Goal: Information Seeking & Learning: Understand process/instructions

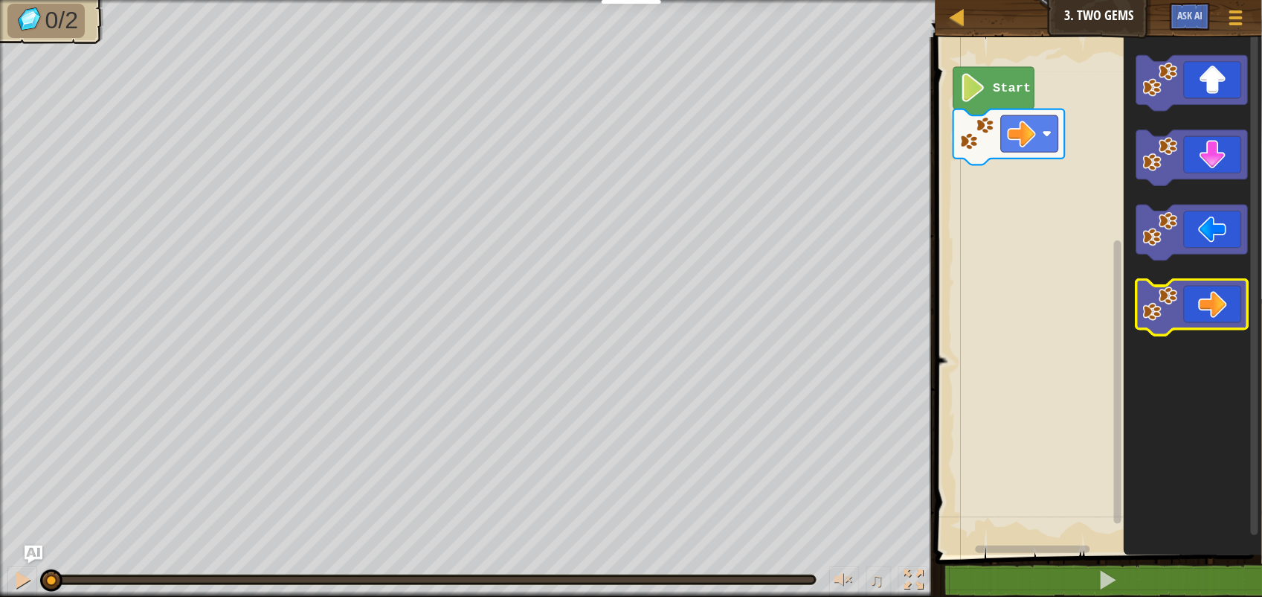
click at [1214, 311] on icon "Blockly Workspace" at bounding box center [1193, 308] width 112 height 56
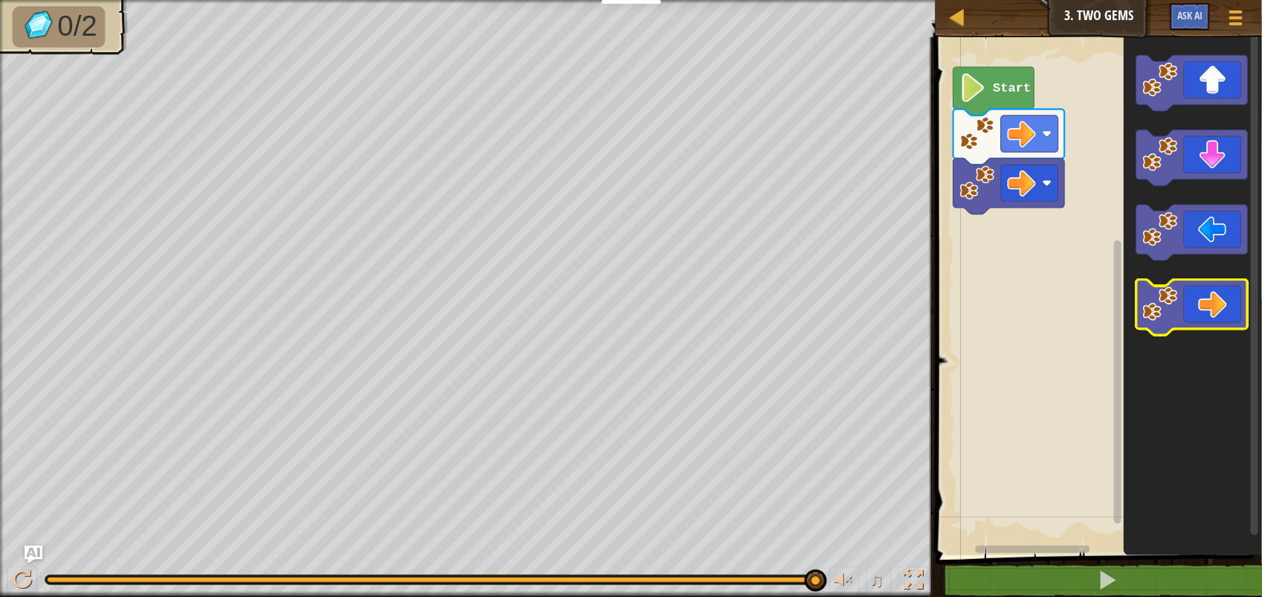
click at [1213, 317] on icon "Blockly Workspace" at bounding box center [1193, 308] width 112 height 56
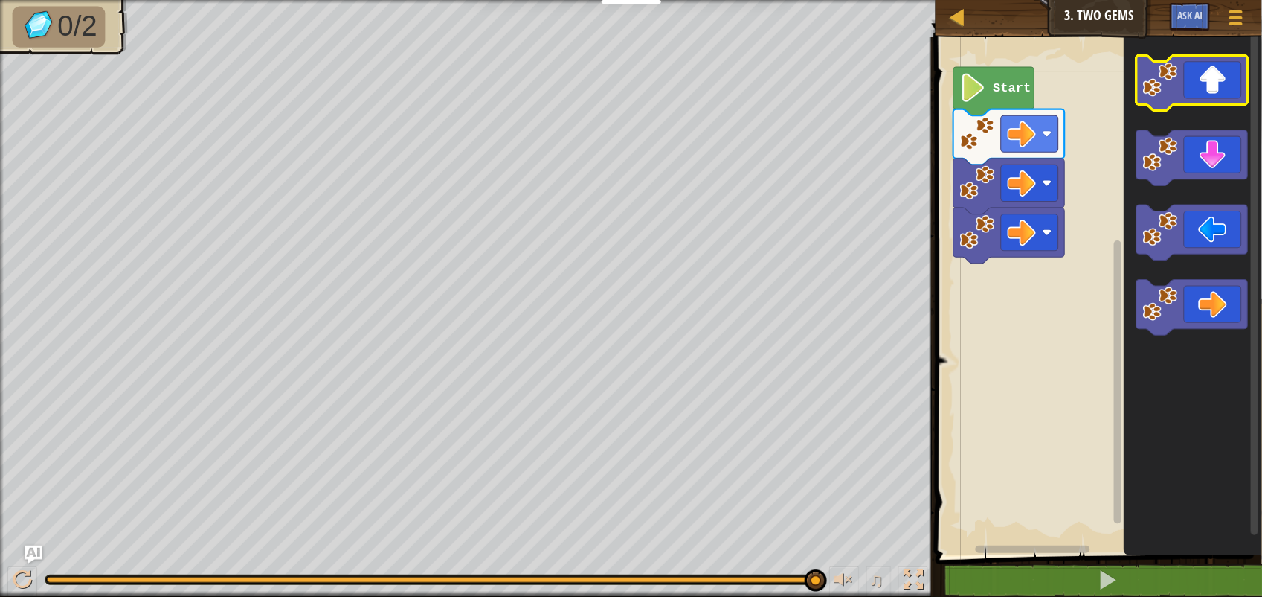
click at [1222, 97] on icon "Blockly Workspace" at bounding box center [1193, 83] width 112 height 56
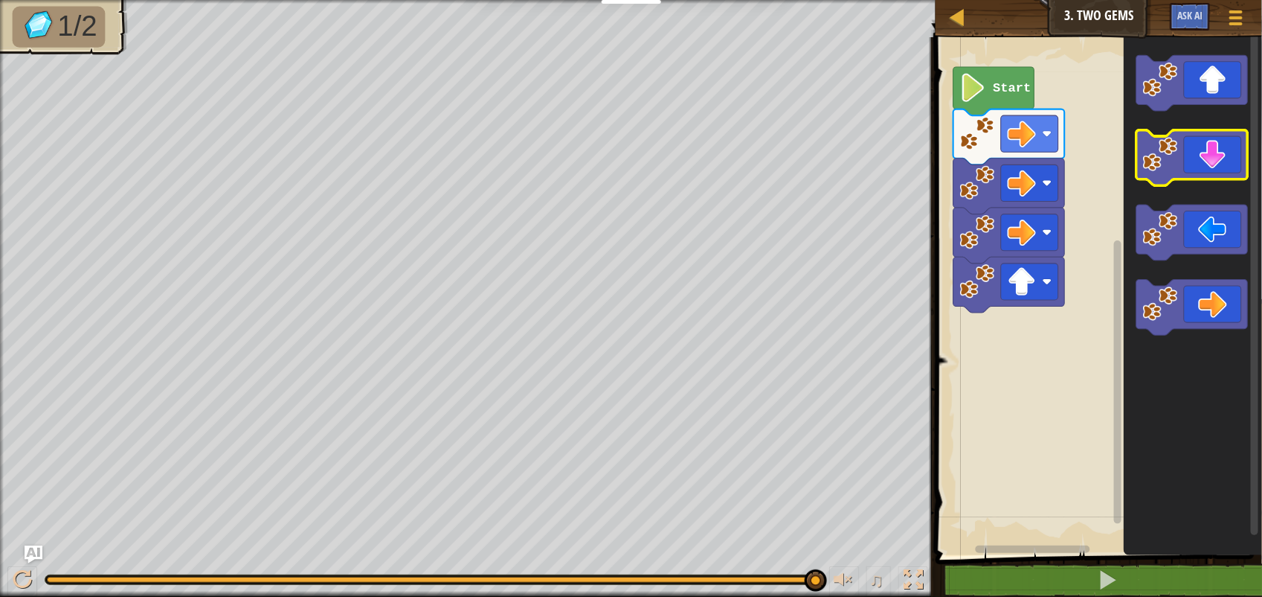
click at [1218, 169] on icon "Blockly Workspace" at bounding box center [1193, 158] width 112 height 56
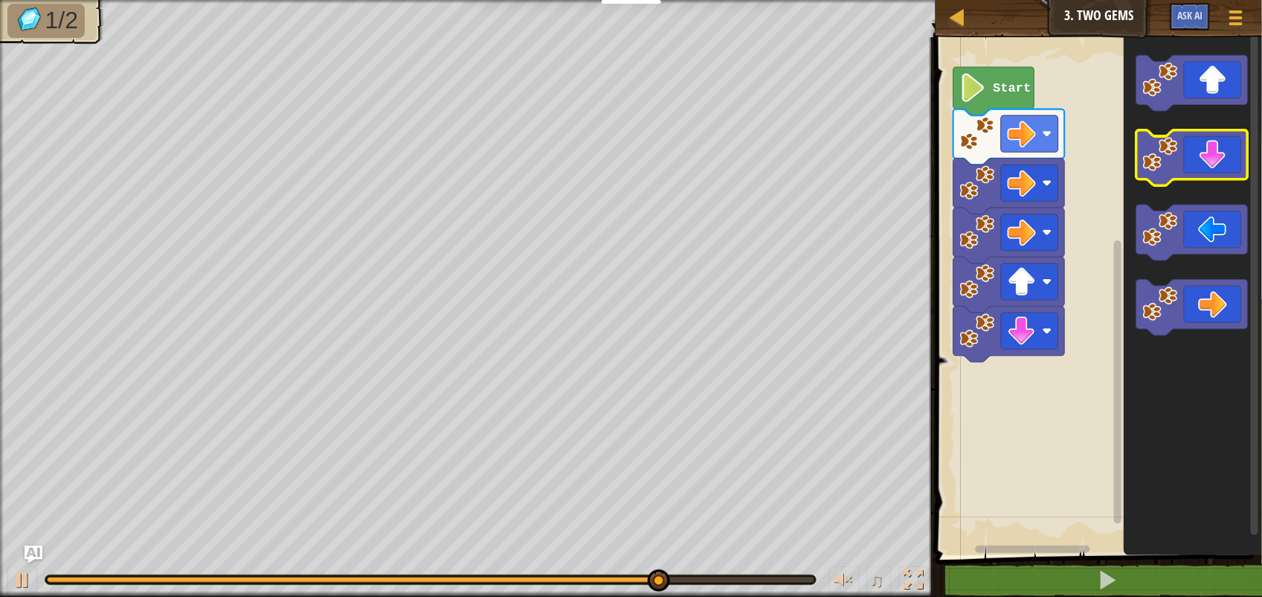
click at [1218, 169] on icon "Blockly Workspace" at bounding box center [1193, 158] width 112 height 56
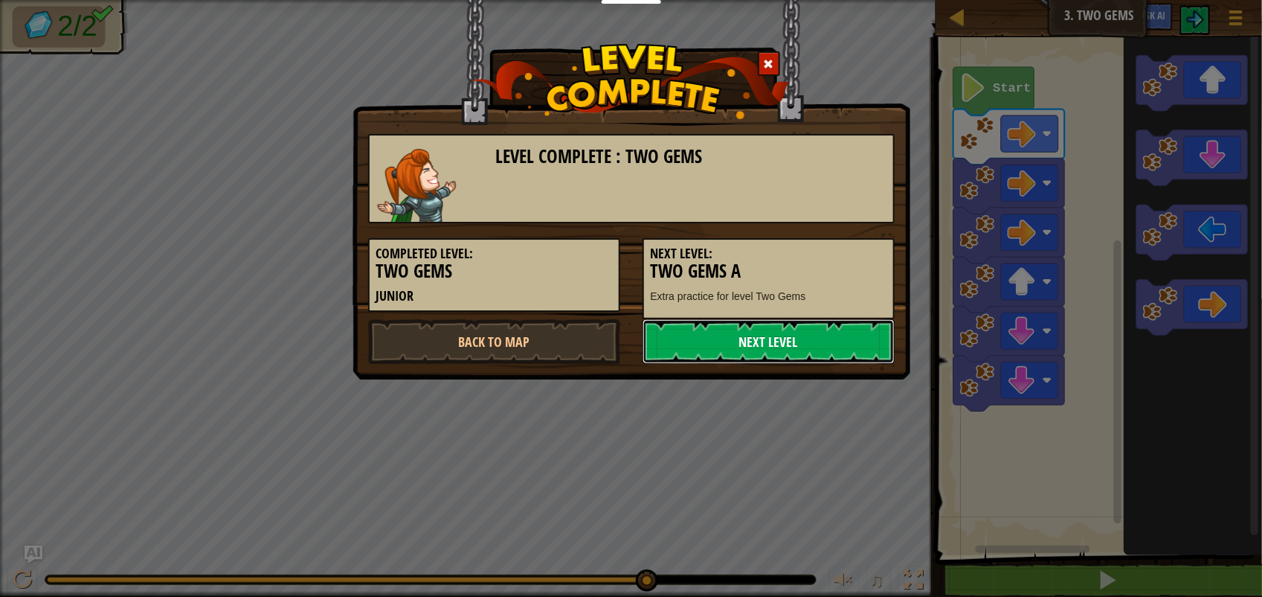
click at [755, 338] on link "Next Level" at bounding box center [769, 341] width 252 height 45
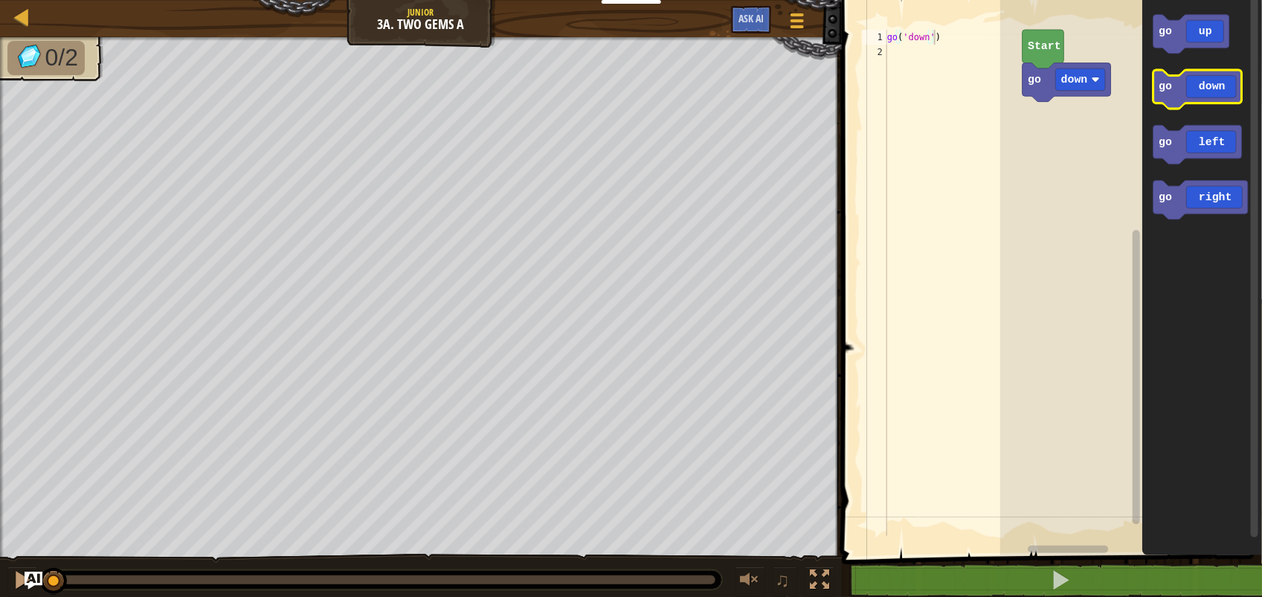
click at [1189, 80] on icon "Blockly Workspace" at bounding box center [1199, 89] width 89 height 39
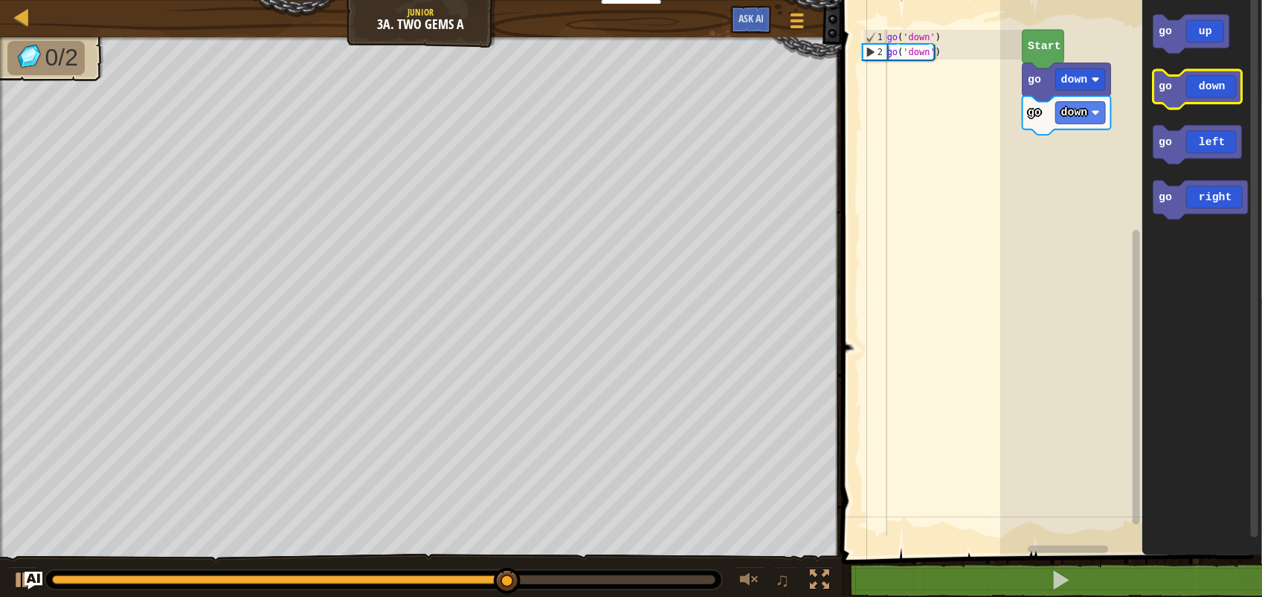
click at [1232, 91] on icon "Blockly Workspace" at bounding box center [1199, 89] width 89 height 39
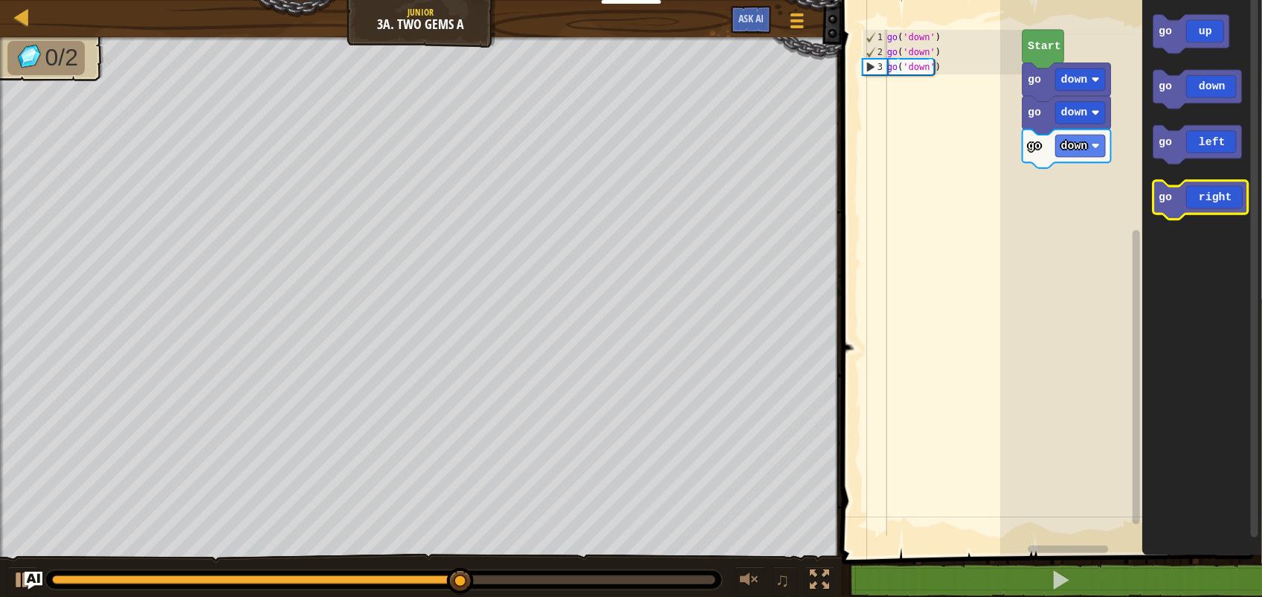
click at [1190, 209] on icon "Blockly Workspace" at bounding box center [1202, 200] width 94 height 39
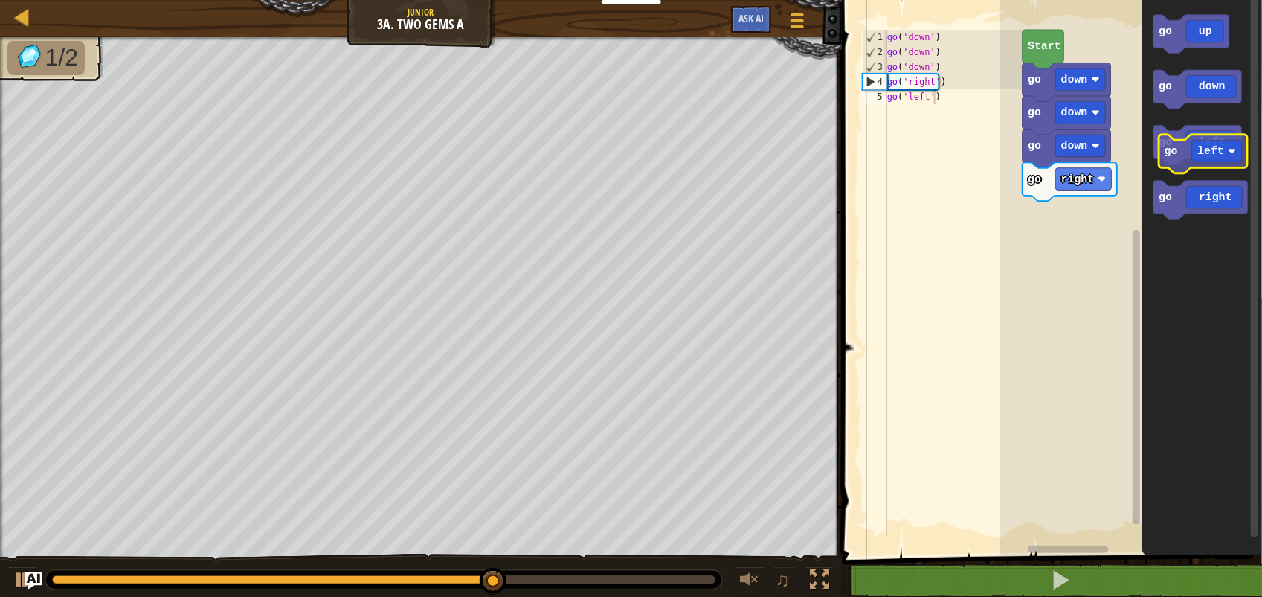
click at [1173, 154] on g "go left" at bounding box center [1199, 144] width 89 height 39
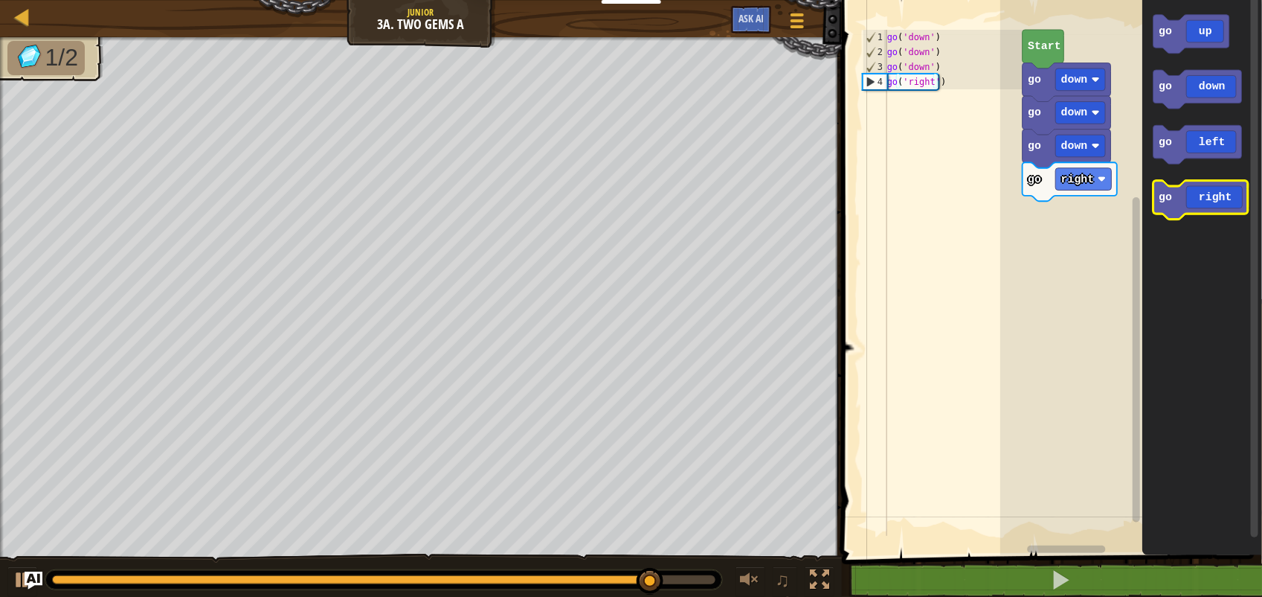
click at [1166, 198] on g "go up go down go left go right" at bounding box center [1202, 117] width 94 height 205
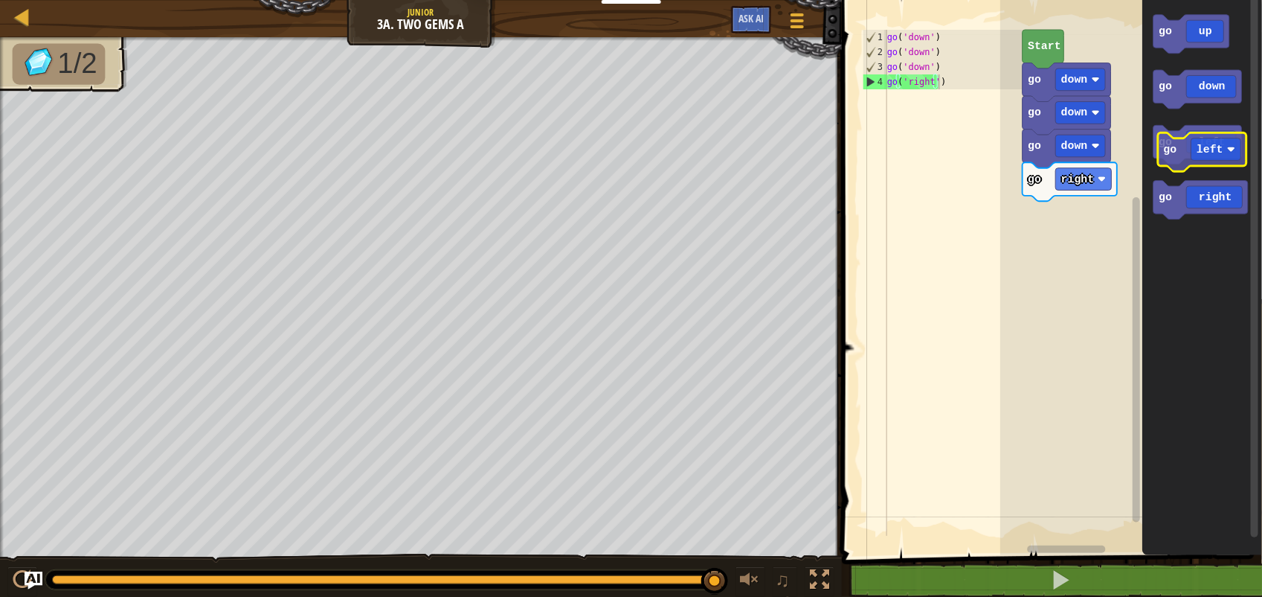
click at [1169, 166] on icon "go up go down go left go right" at bounding box center [1203, 274] width 120 height 562
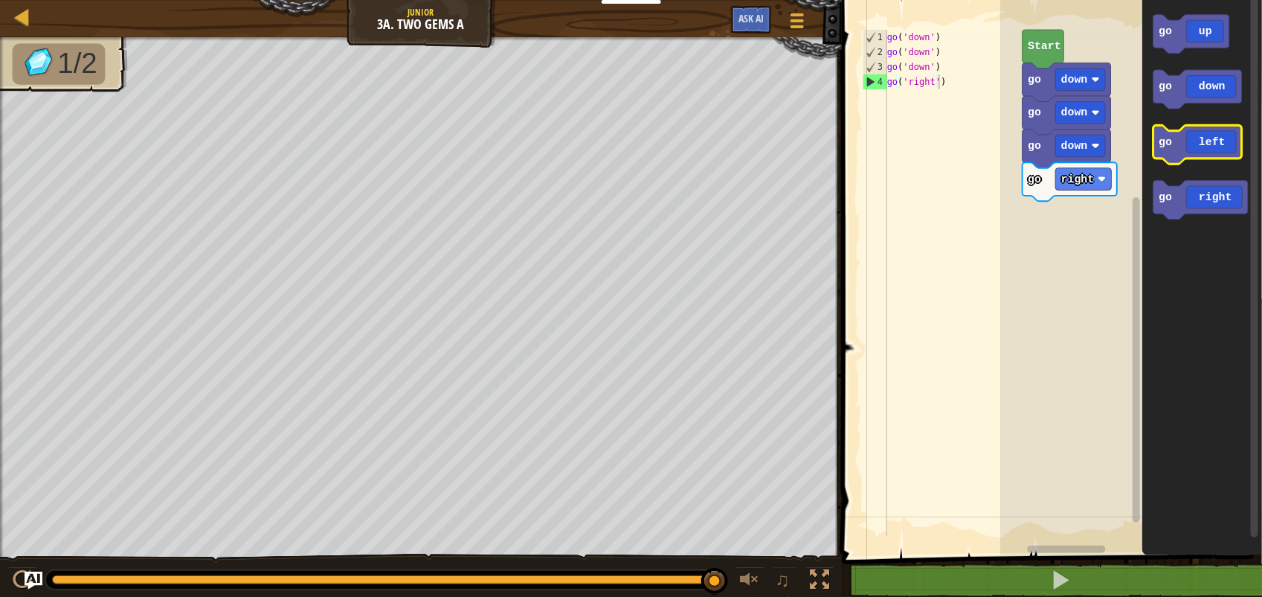
click at [1169, 147] on text "go" at bounding box center [1166, 142] width 13 height 12
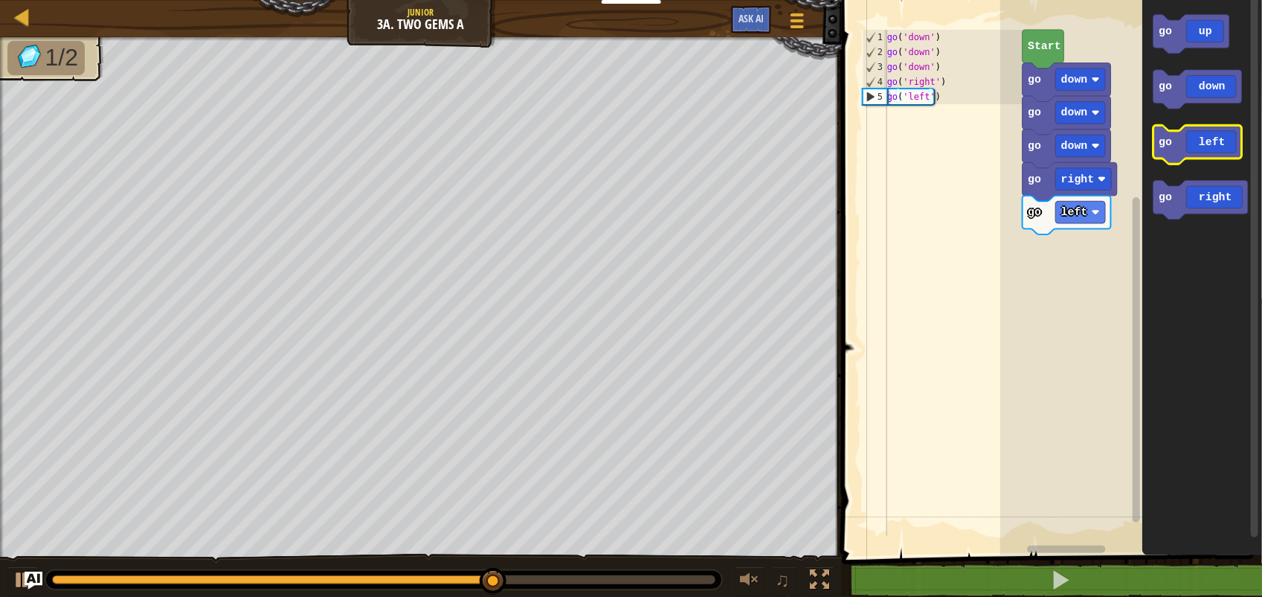
click at [1177, 168] on icon "go up go down go left go right" at bounding box center [1203, 274] width 120 height 562
click at [1188, 136] on icon "Blockly Workspace" at bounding box center [1199, 144] width 89 height 39
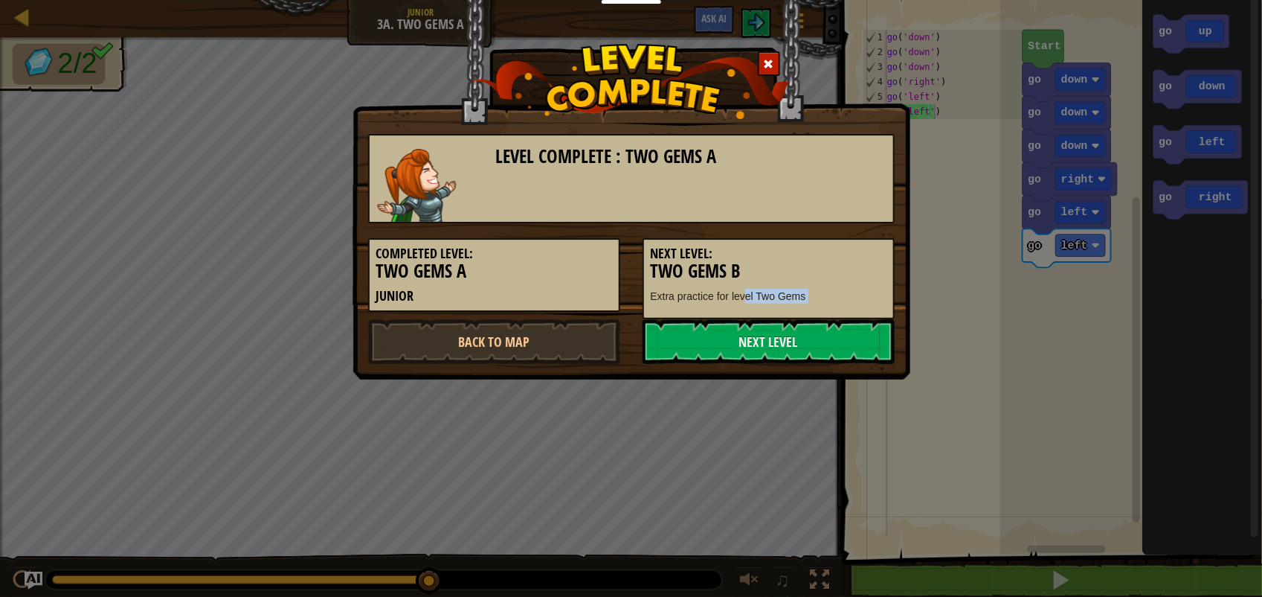
drag, startPoint x: 746, startPoint y: 306, endPoint x: 742, endPoint y: 376, distance: 69.3
click at [742, 376] on div "Level Complete : Two Gems A Completed Level: Two Gems A Junior Next Level: Two …" at bounding box center [632, 189] width 558 height 379
drag, startPoint x: 742, startPoint y: 376, endPoint x: 727, endPoint y: 331, distance: 47.0
click at [727, 331] on link "Next Level" at bounding box center [769, 341] width 252 height 45
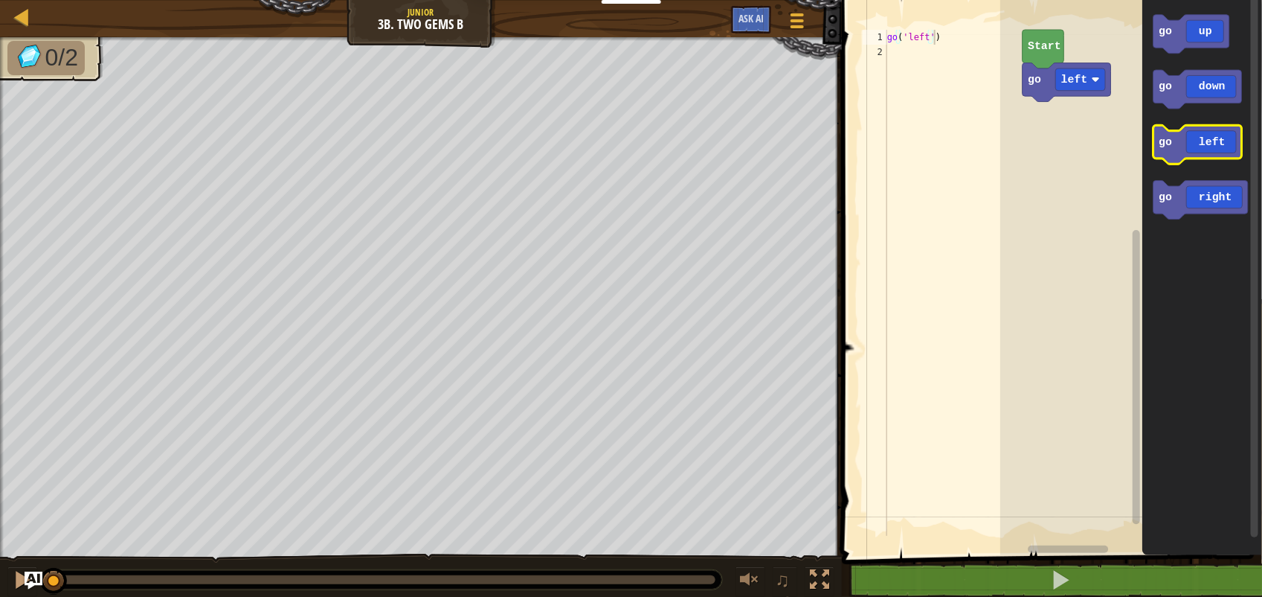
click at [1191, 158] on icon "Blockly Workspace" at bounding box center [1199, 144] width 89 height 39
click at [1178, 149] on icon "Blockly Workspace" at bounding box center [1199, 144] width 89 height 39
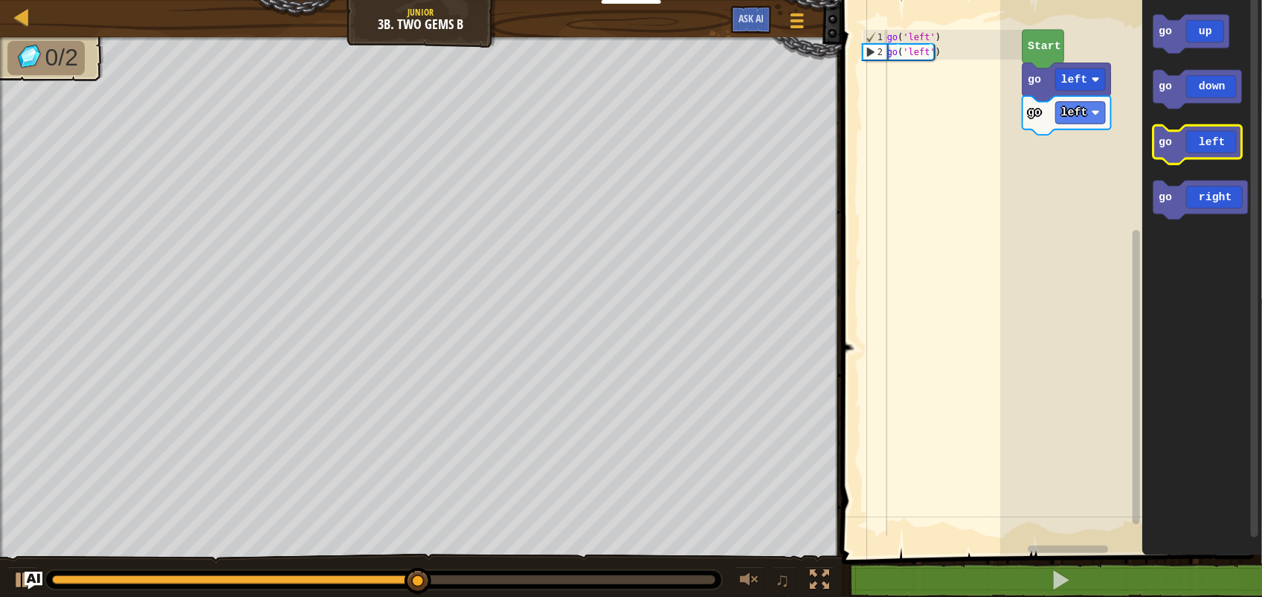
click at [1207, 158] on icon "Blockly Workspace" at bounding box center [1199, 144] width 89 height 39
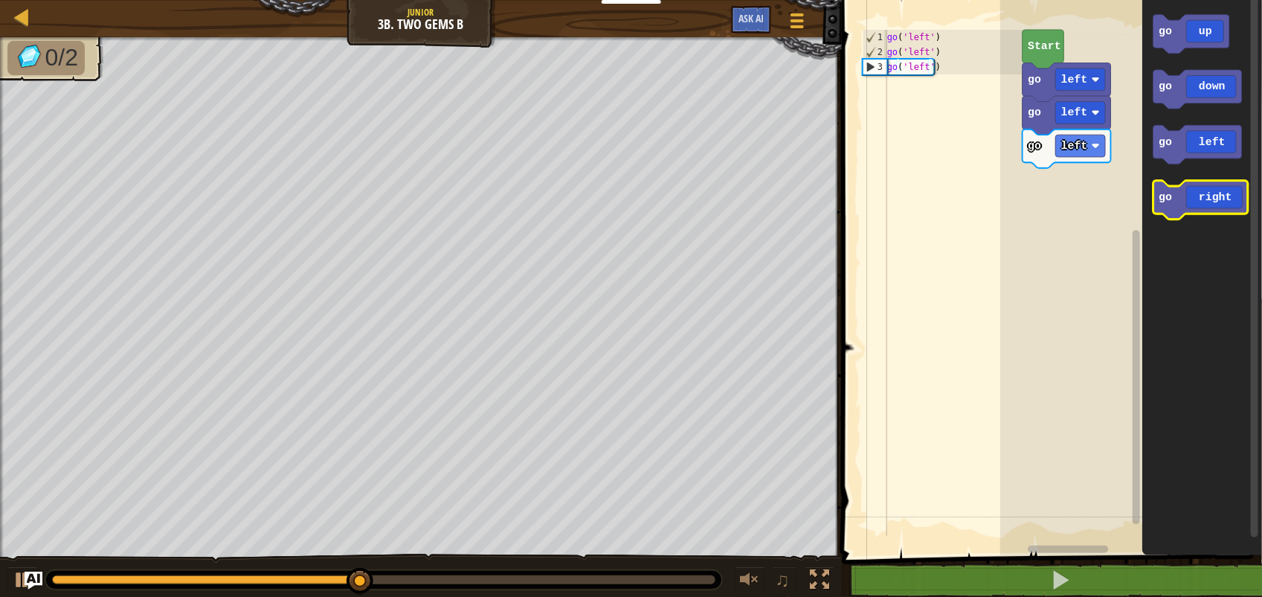
click at [1177, 205] on icon "Blockly Workspace" at bounding box center [1202, 200] width 94 height 39
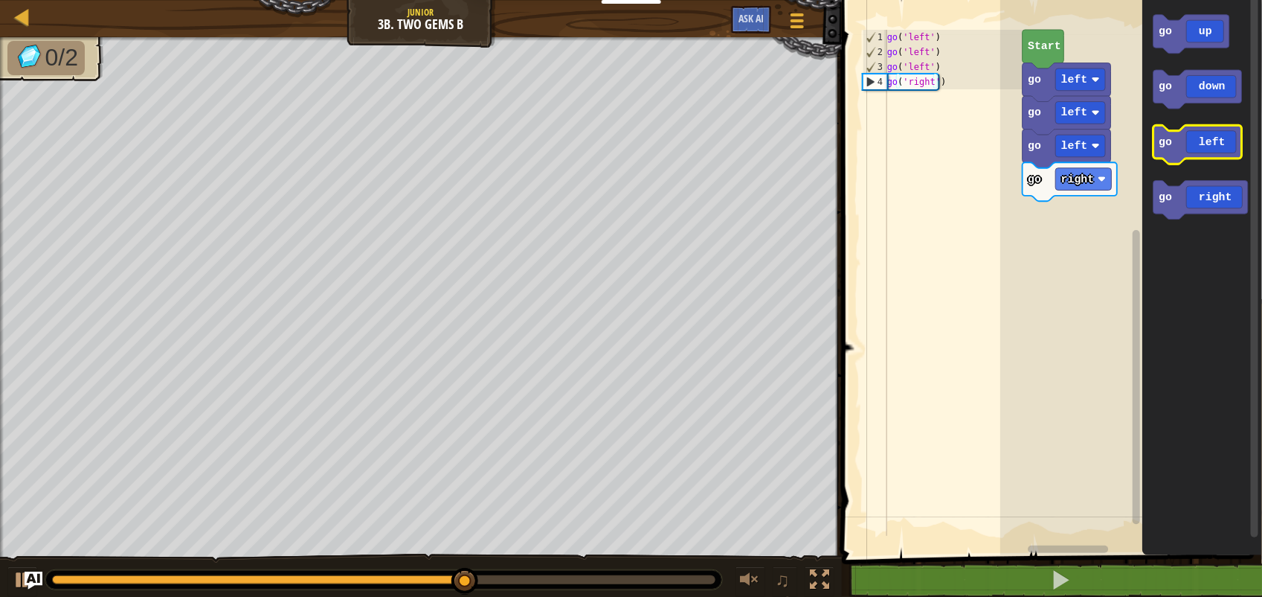
click at [1181, 153] on icon "Blockly Workspace" at bounding box center [1199, 144] width 89 height 39
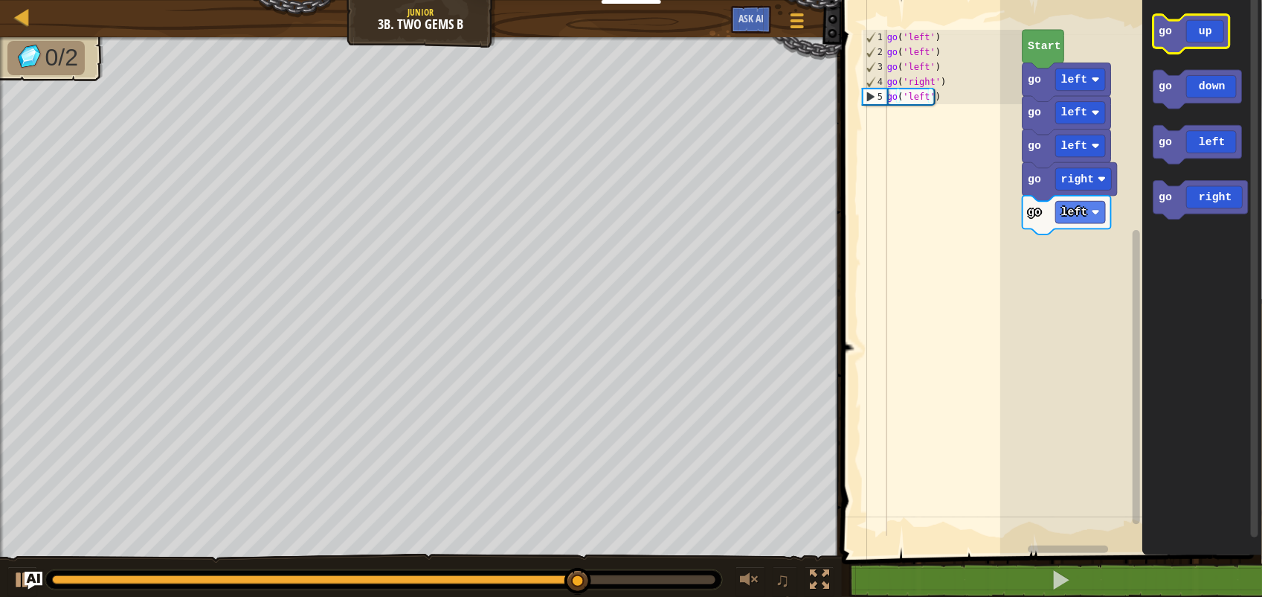
click at [1161, 32] on text "go" at bounding box center [1166, 31] width 13 height 12
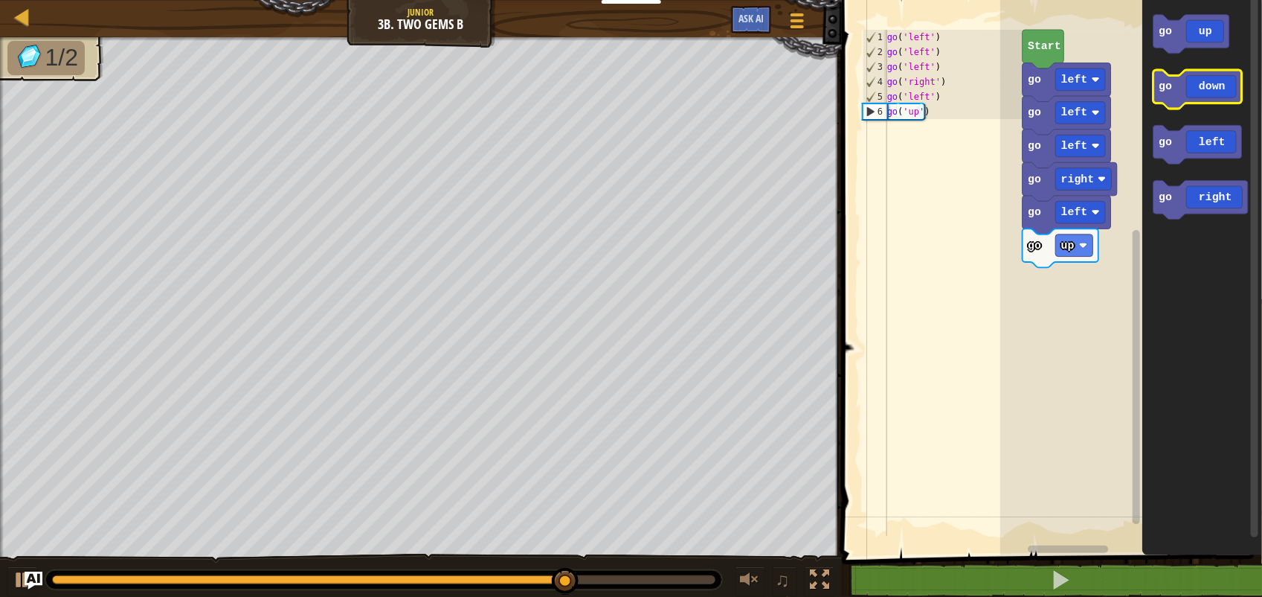
click at [1176, 97] on icon "Blockly Workspace" at bounding box center [1199, 89] width 89 height 39
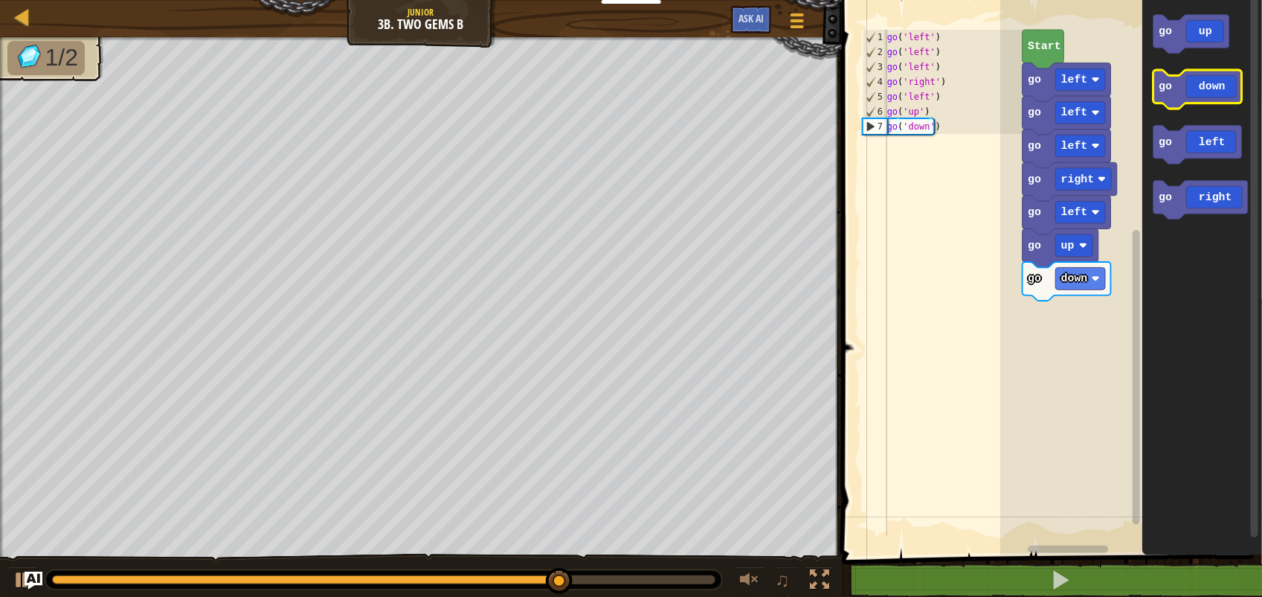
click at [1185, 104] on icon "Blockly Workspace" at bounding box center [1199, 89] width 89 height 39
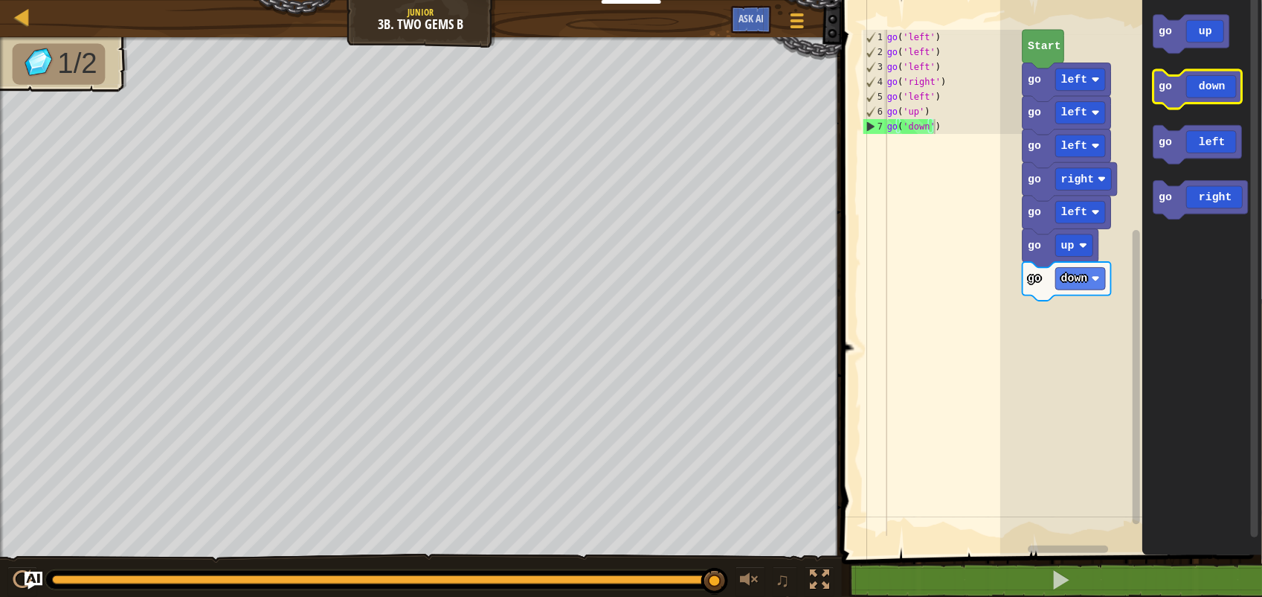
click at [1187, 94] on icon "Blockly Workspace" at bounding box center [1199, 89] width 89 height 39
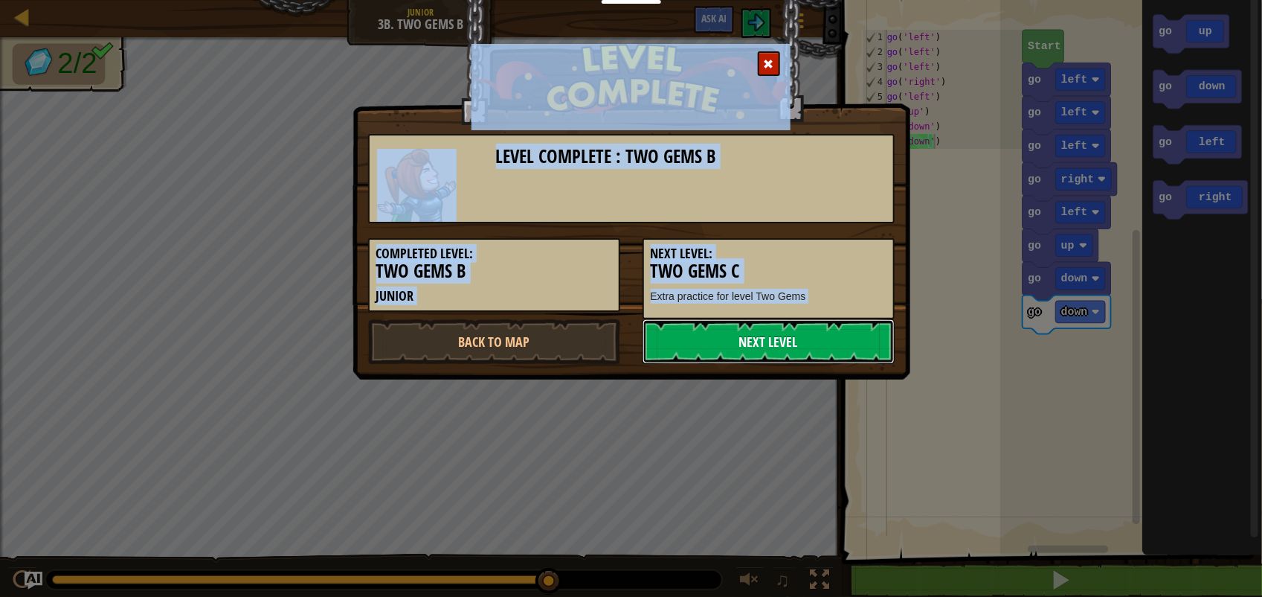
click at [677, 342] on link "Next Level" at bounding box center [769, 341] width 252 height 45
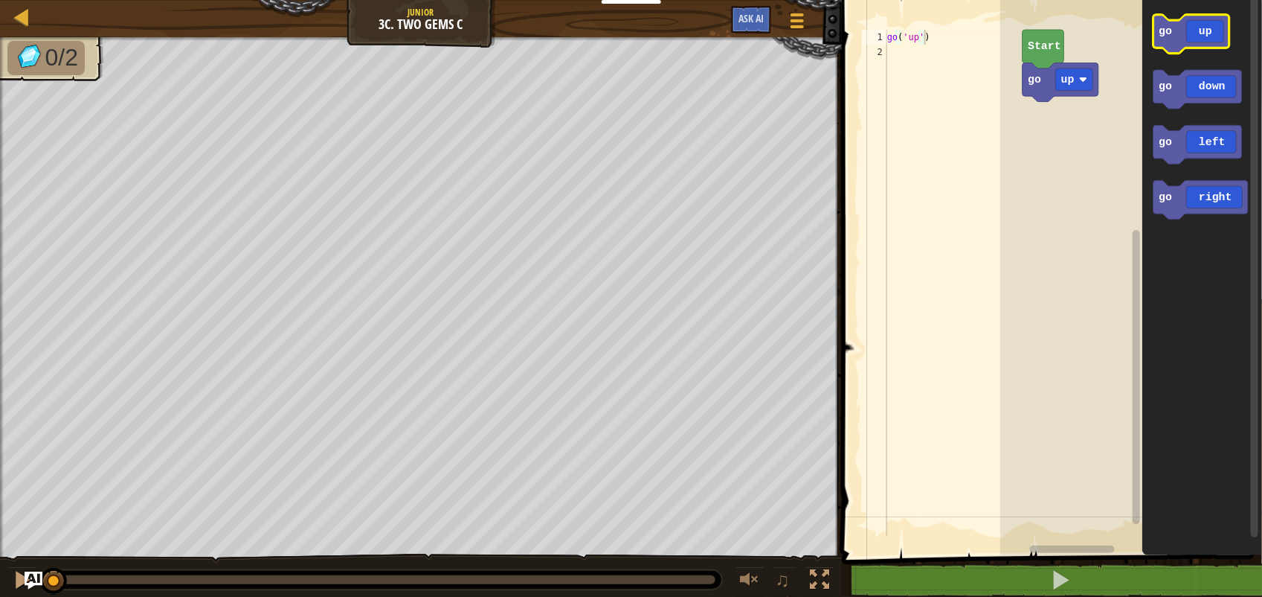
click at [1219, 36] on icon "Blockly Workspace" at bounding box center [1193, 34] width 76 height 39
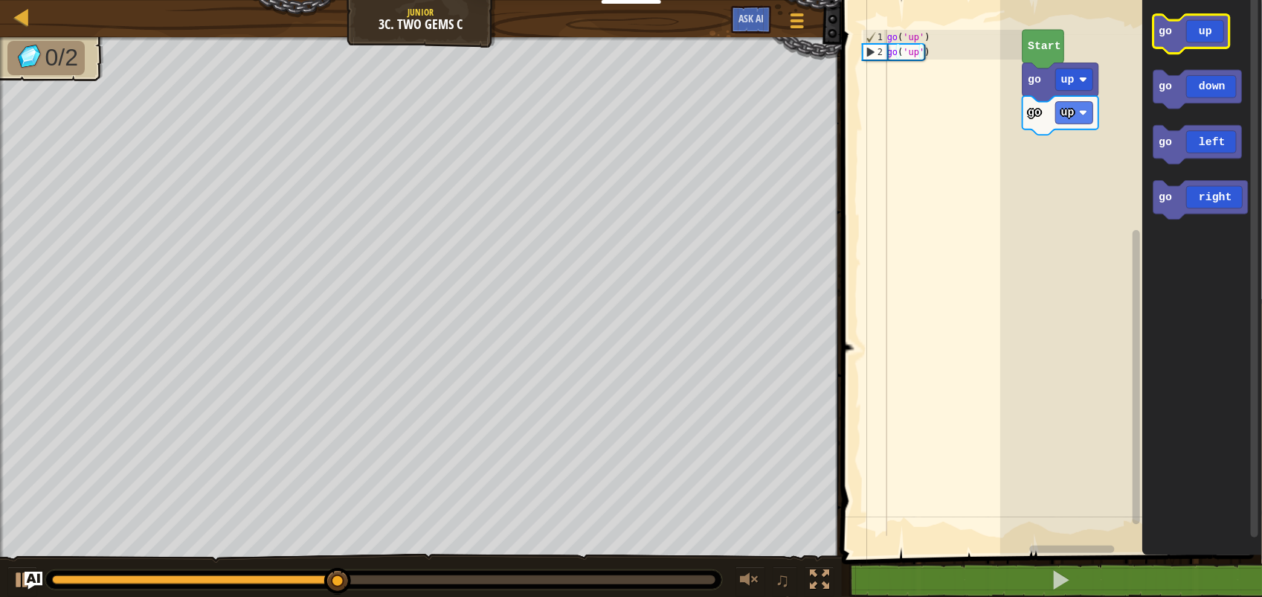
click at [1178, 21] on icon "Blockly Workspace" at bounding box center [1193, 34] width 76 height 39
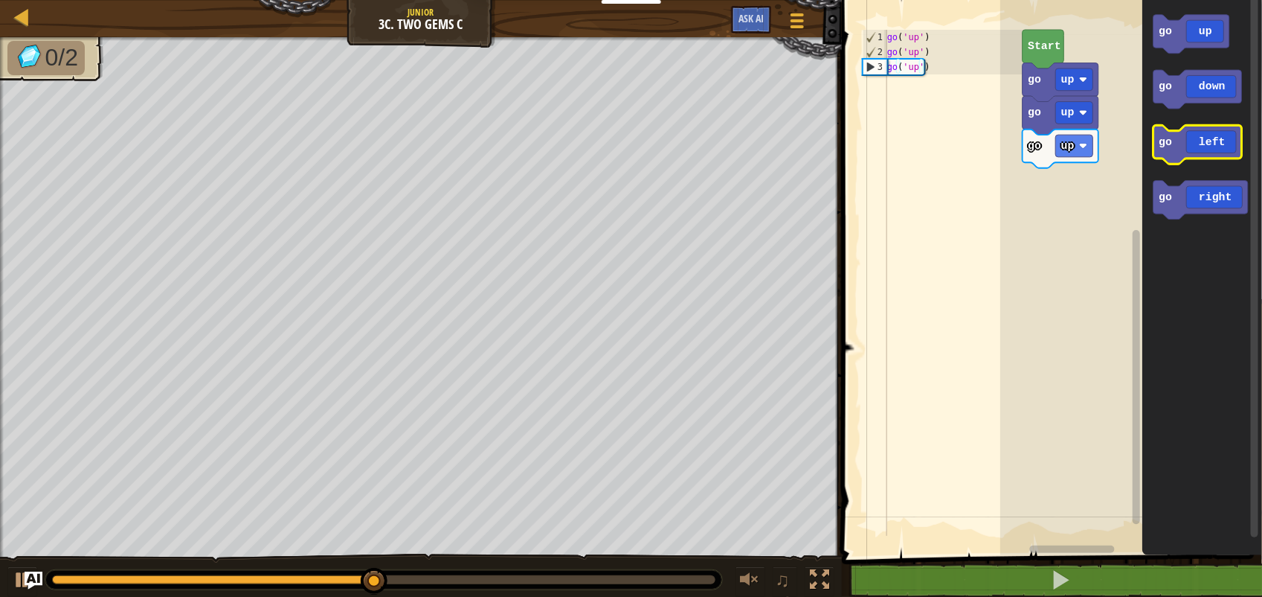
click at [1236, 142] on icon "Blockly Workspace" at bounding box center [1199, 144] width 89 height 39
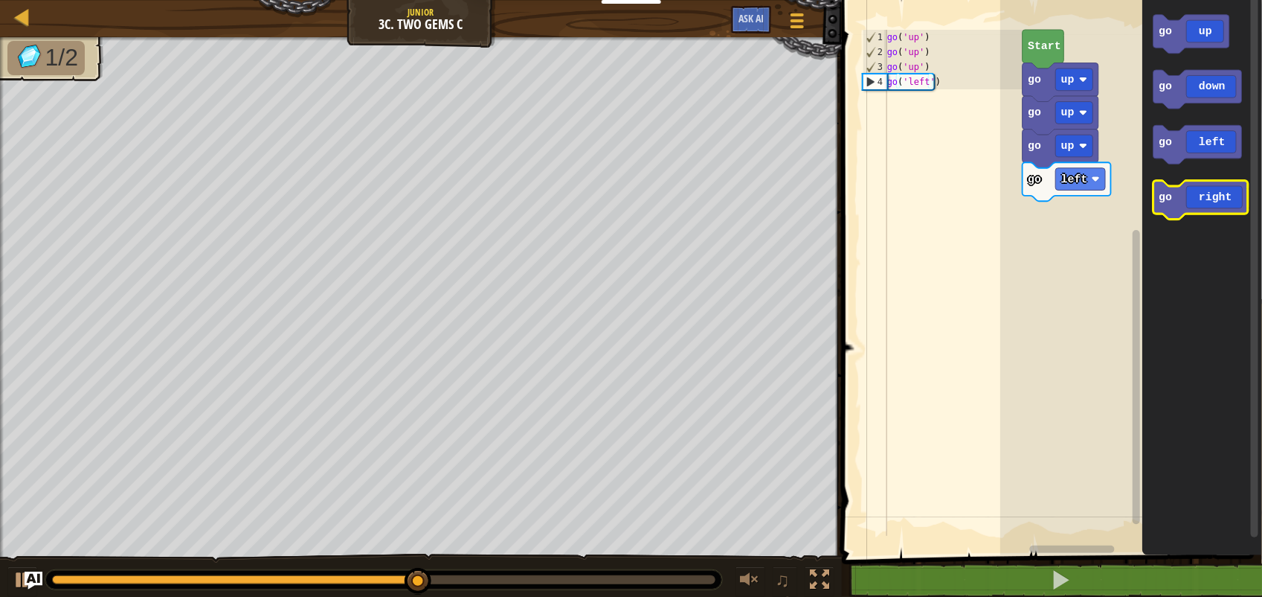
click at [1198, 194] on icon "Blockly Workspace" at bounding box center [1202, 200] width 94 height 39
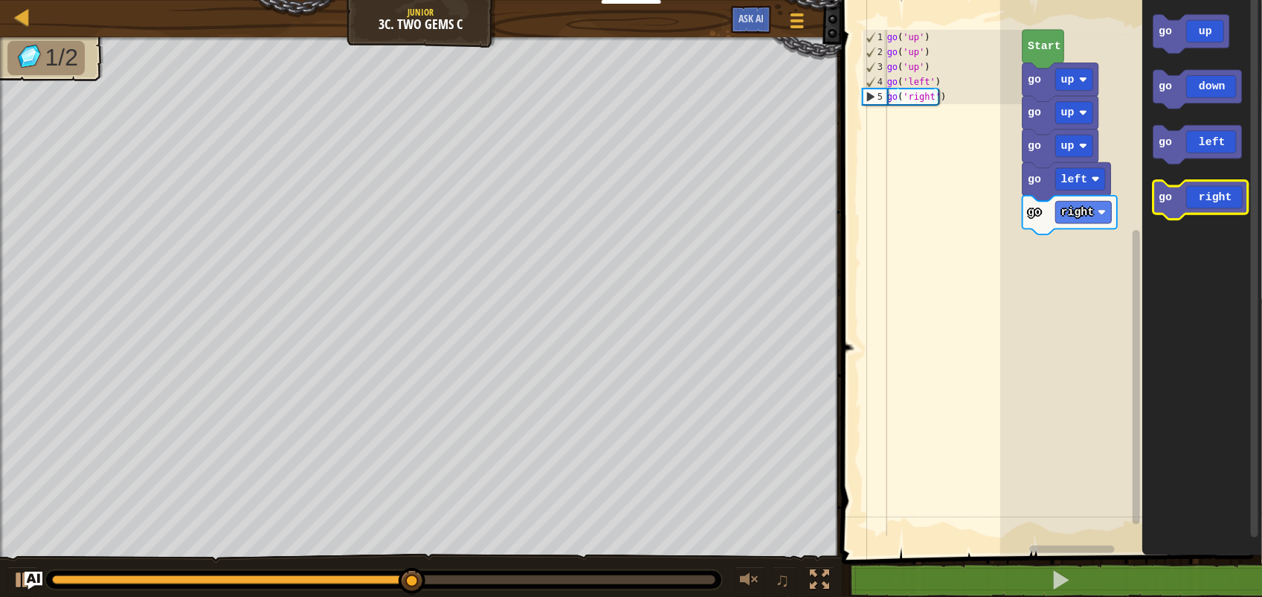
click at [1198, 194] on icon "Blockly Workspace" at bounding box center [1202, 200] width 94 height 39
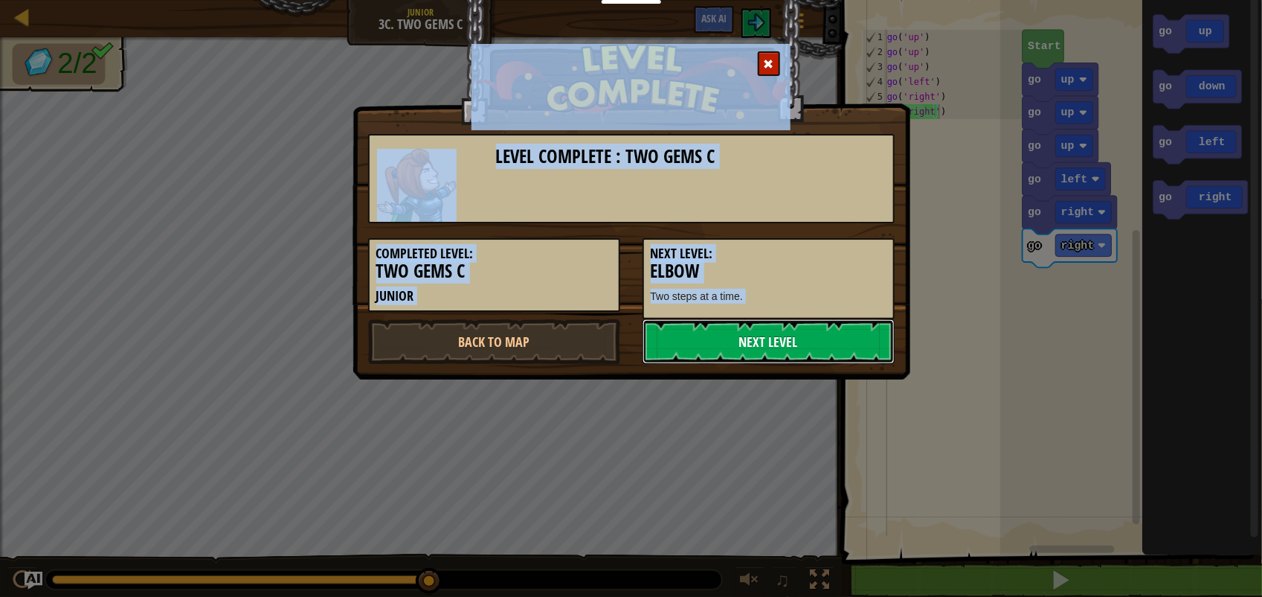
click at [791, 330] on link "Next Level" at bounding box center [769, 341] width 252 height 45
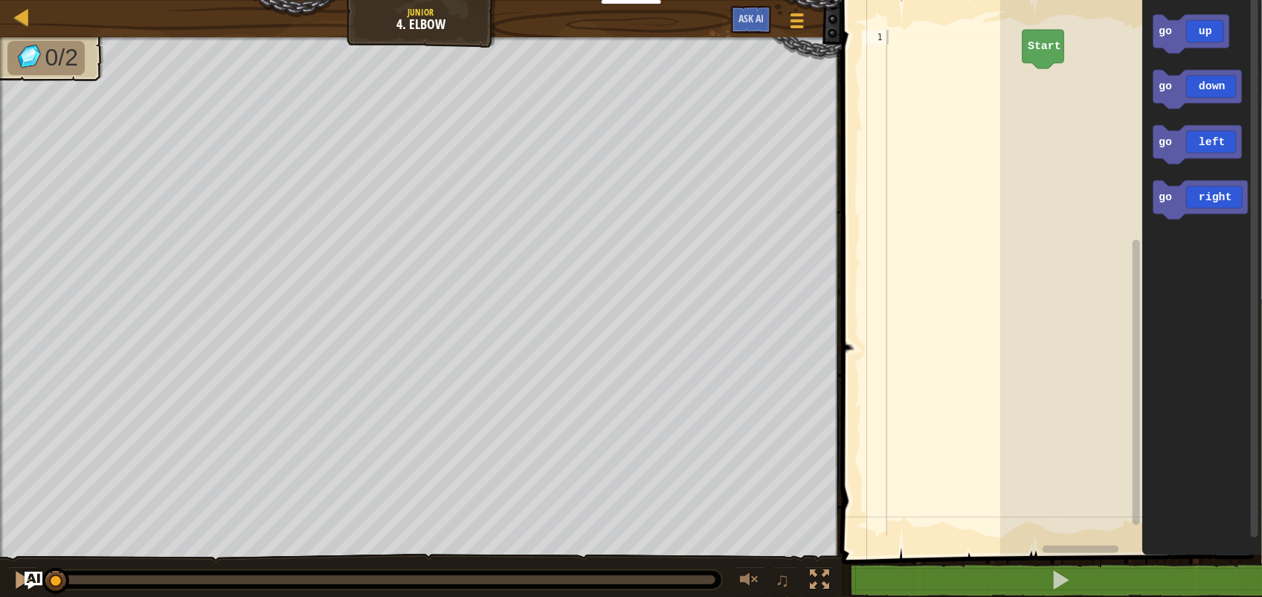
click at [1175, 86] on icon "go up go down go left go right" at bounding box center [1203, 274] width 120 height 562
click at [1181, 87] on icon "Blockly Workspace" at bounding box center [1199, 89] width 89 height 39
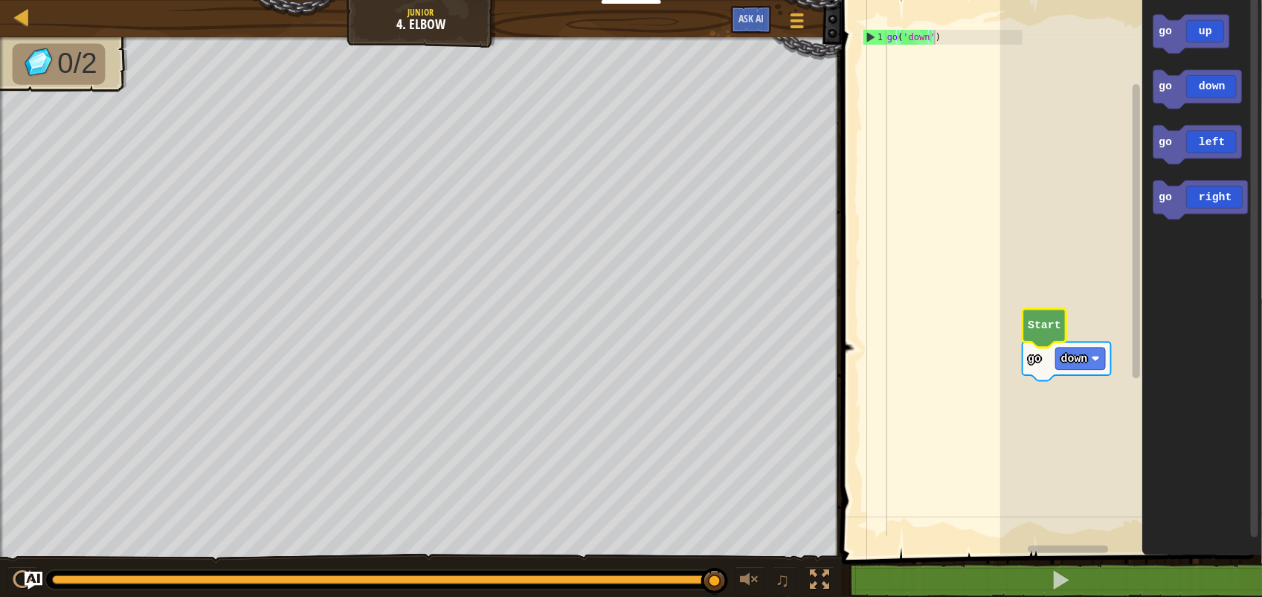
click at [1036, 331] on text "Start" at bounding box center [1045, 325] width 33 height 12
click at [1050, 330] on text "Start" at bounding box center [1045, 325] width 33 height 12
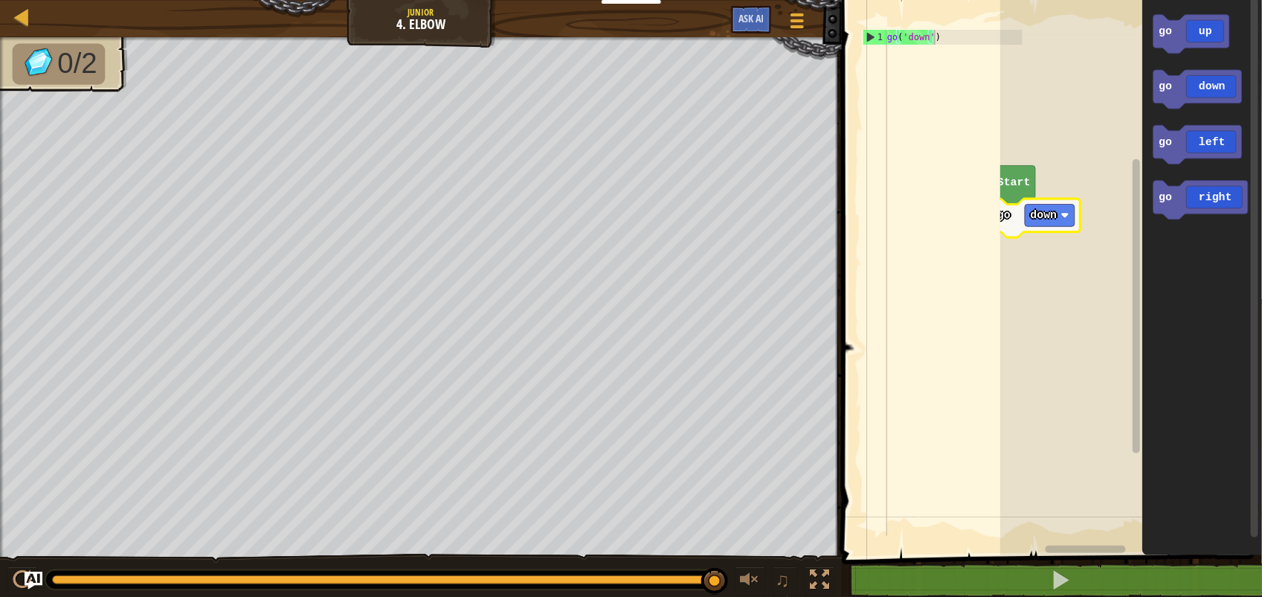
click at [1017, 219] on icon "Blockly Workspace" at bounding box center [1036, 218] width 89 height 39
click at [1008, 203] on g "Start go down" at bounding box center [1036, 202] width 89 height 72
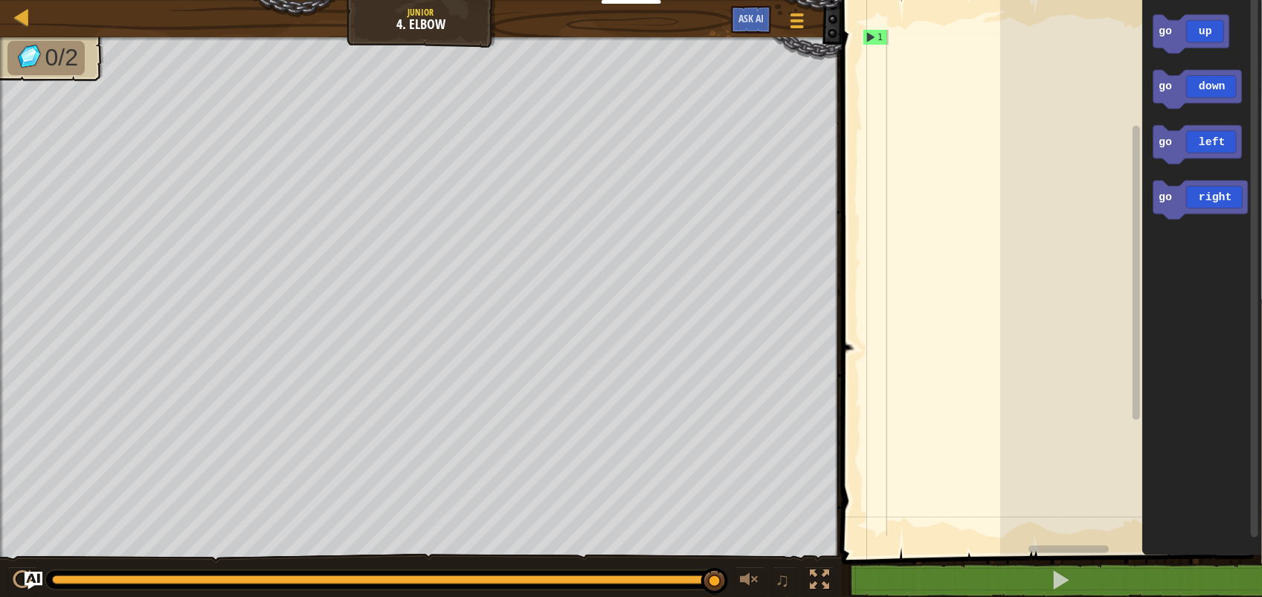
click at [1143, 283] on div "go up go down go left go right" at bounding box center [1132, 274] width 262 height 562
click at [1090, 426] on rect "Blockly Workspace" at bounding box center [1132, 274] width 262 height 562
click at [1175, 35] on icon "Blockly Workspace" at bounding box center [1193, 34] width 76 height 39
click at [1038, 103] on rect "Blockly Workspace" at bounding box center [1132, 274] width 262 height 562
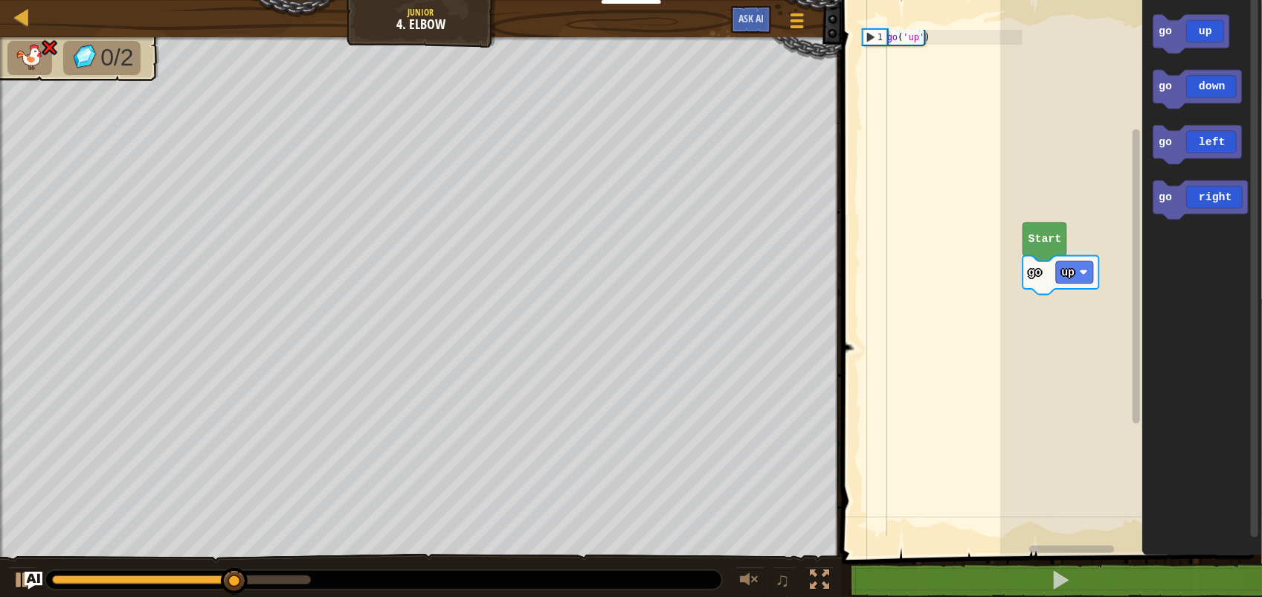
click at [1045, 104] on rect "Blockly Workspace" at bounding box center [1132, 274] width 262 height 562
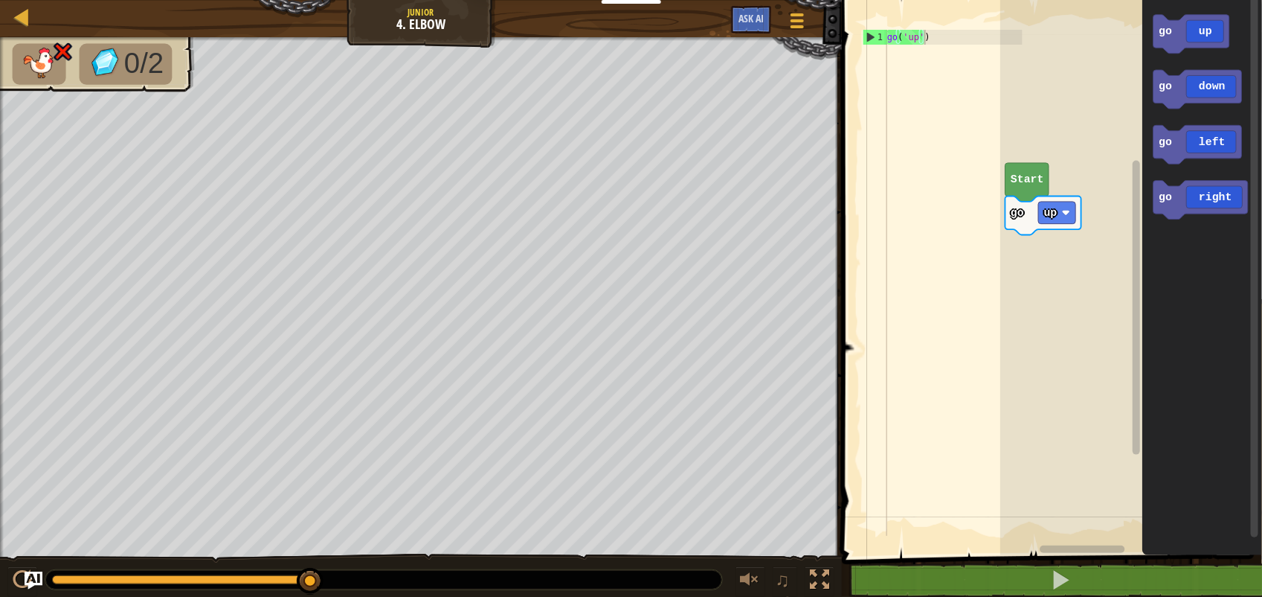
click at [1064, 269] on rect "Blockly Workspace" at bounding box center [1132, 274] width 262 height 562
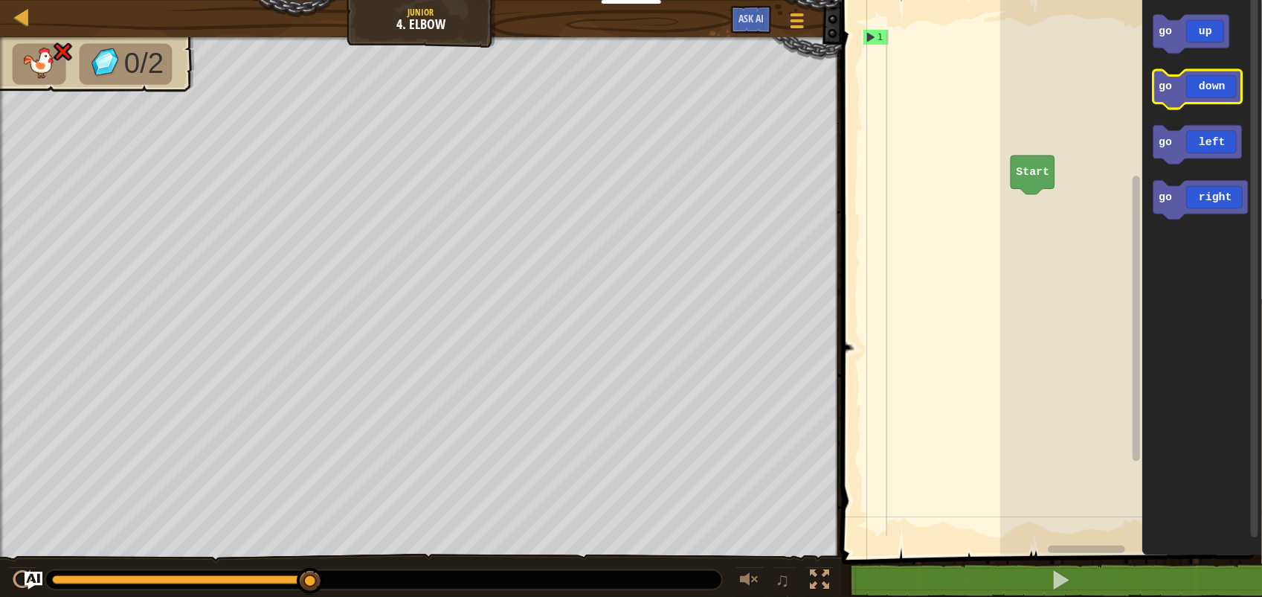
click at [1221, 93] on icon "Blockly Workspace" at bounding box center [1199, 89] width 89 height 39
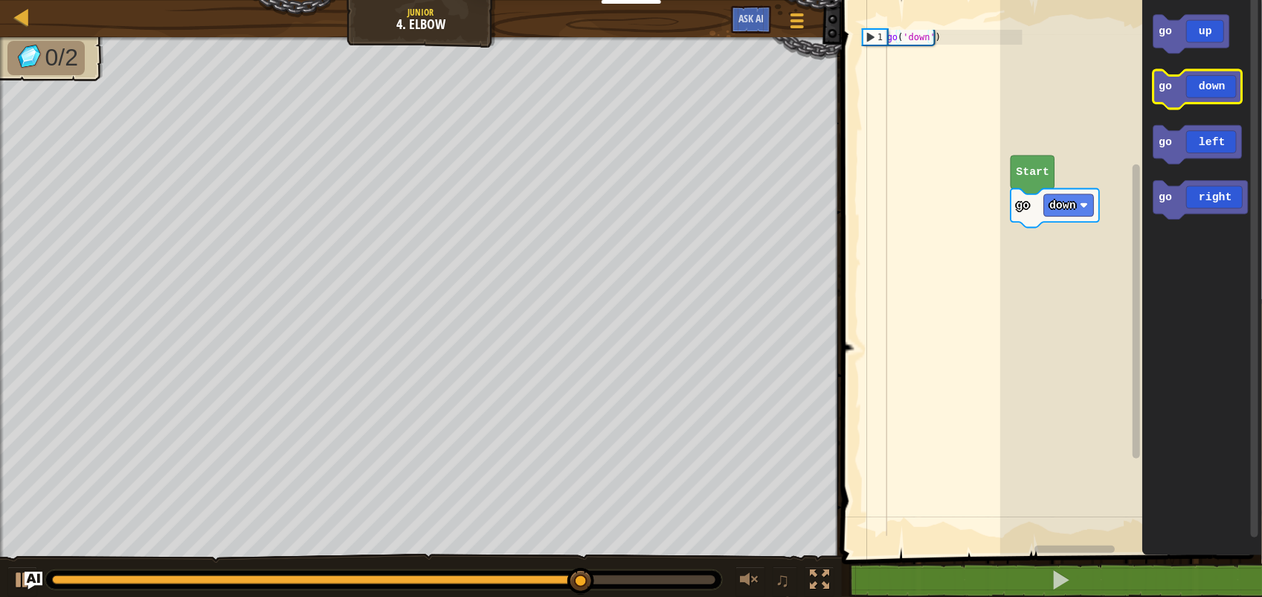
click at [1204, 90] on icon "Blockly Workspace" at bounding box center [1199, 89] width 89 height 39
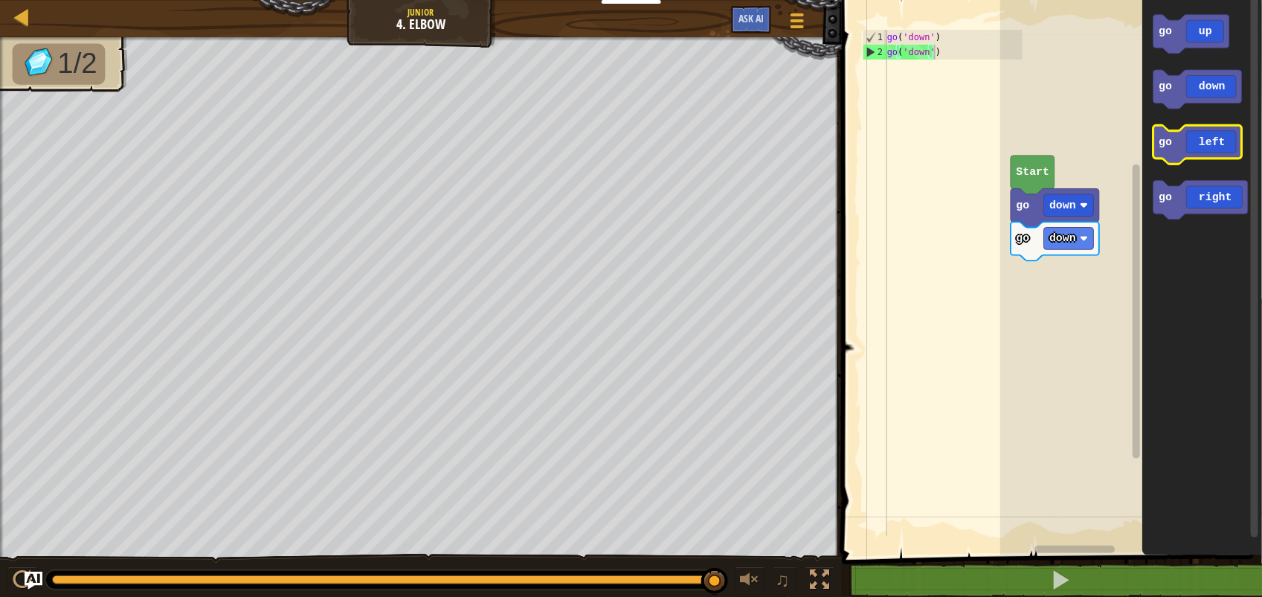
click at [1191, 138] on icon "Blockly Workspace" at bounding box center [1199, 144] width 89 height 39
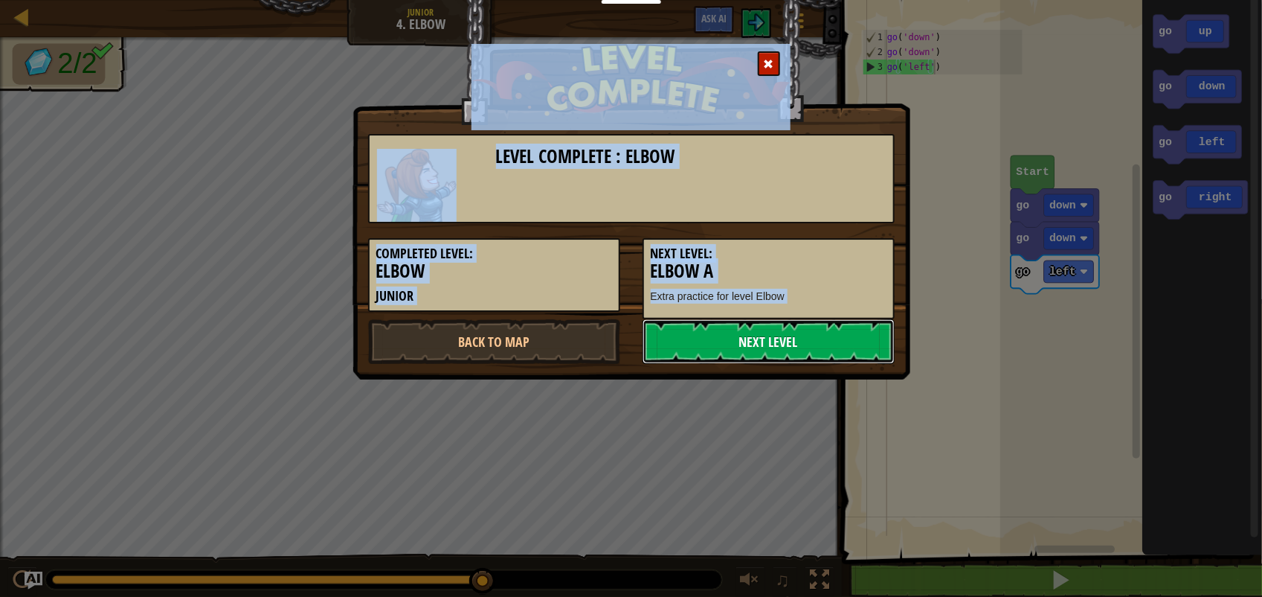
click at [720, 348] on link "Next Level" at bounding box center [769, 341] width 252 height 45
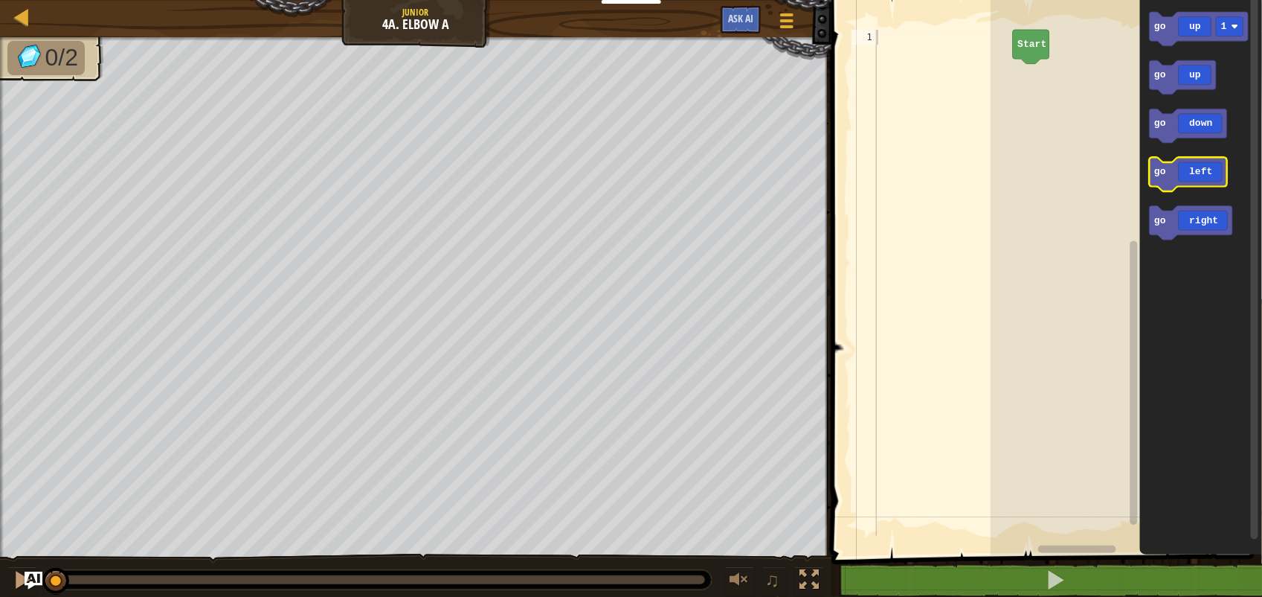
click at [1163, 186] on icon "Blockly Workspace" at bounding box center [1187, 175] width 77 height 34
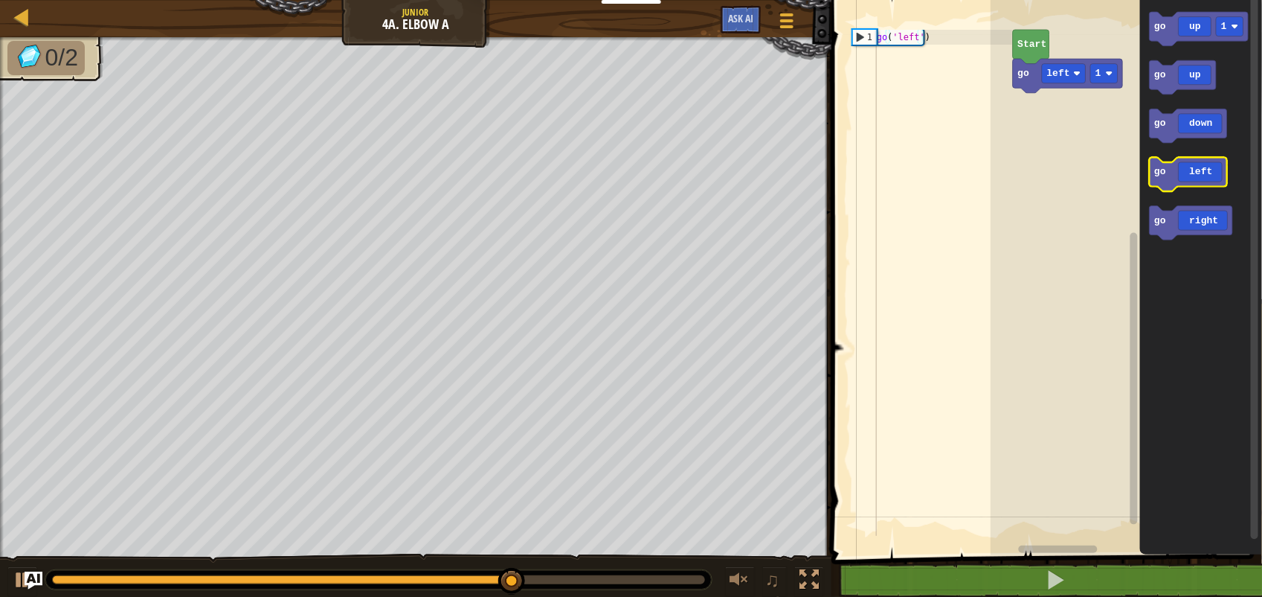
click at [1201, 165] on icon "Blockly Workspace" at bounding box center [1187, 175] width 77 height 34
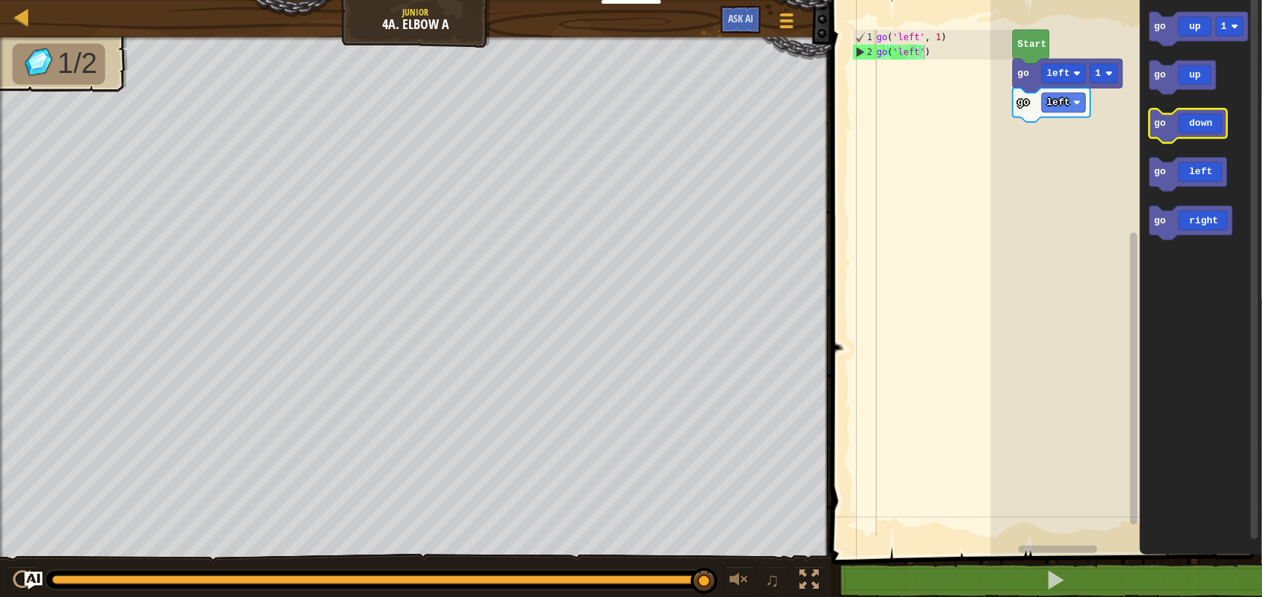
click at [1221, 115] on icon "Blockly Workspace" at bounding box center [1187, 126] width 77 height 34
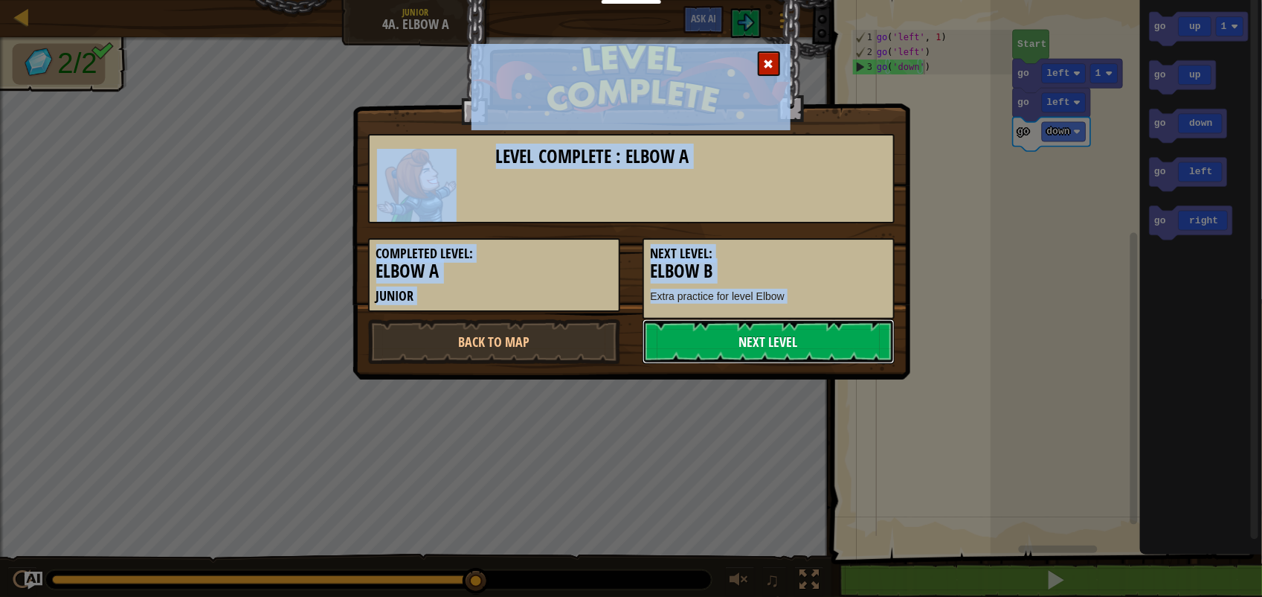
click at [855, 331] on link "Next Level" at bounding box center [769, 341] width 252 height 45
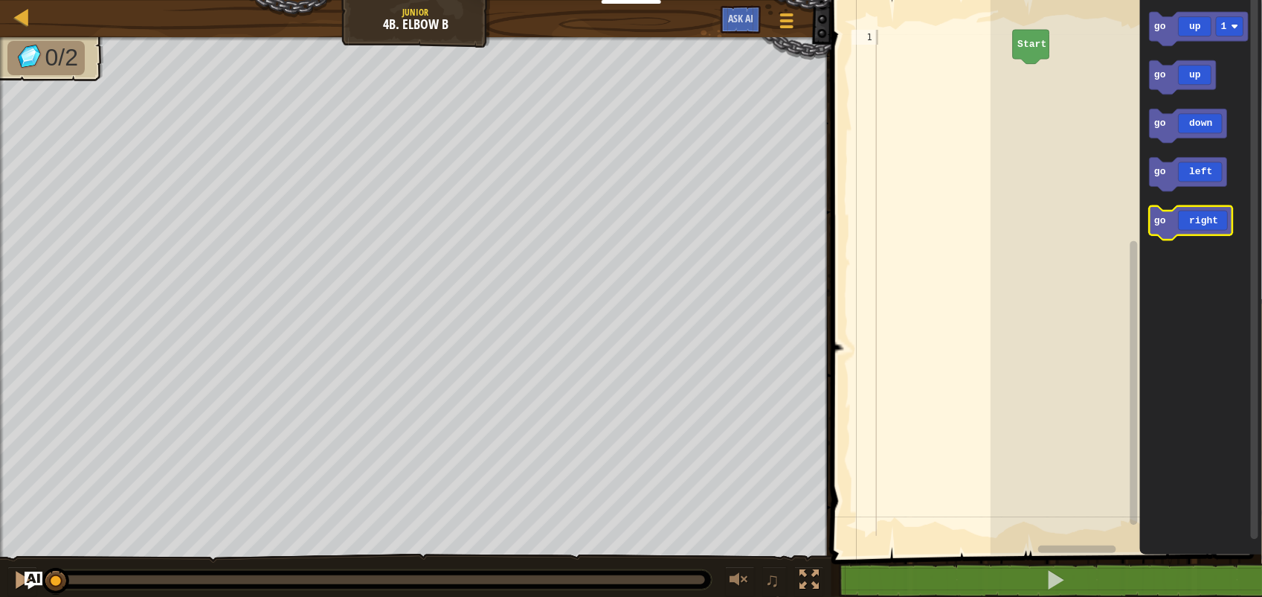
click at [1207, 220] on icon "Blockly Workspace" at bounding box center [1190, 223] width 83 height 34
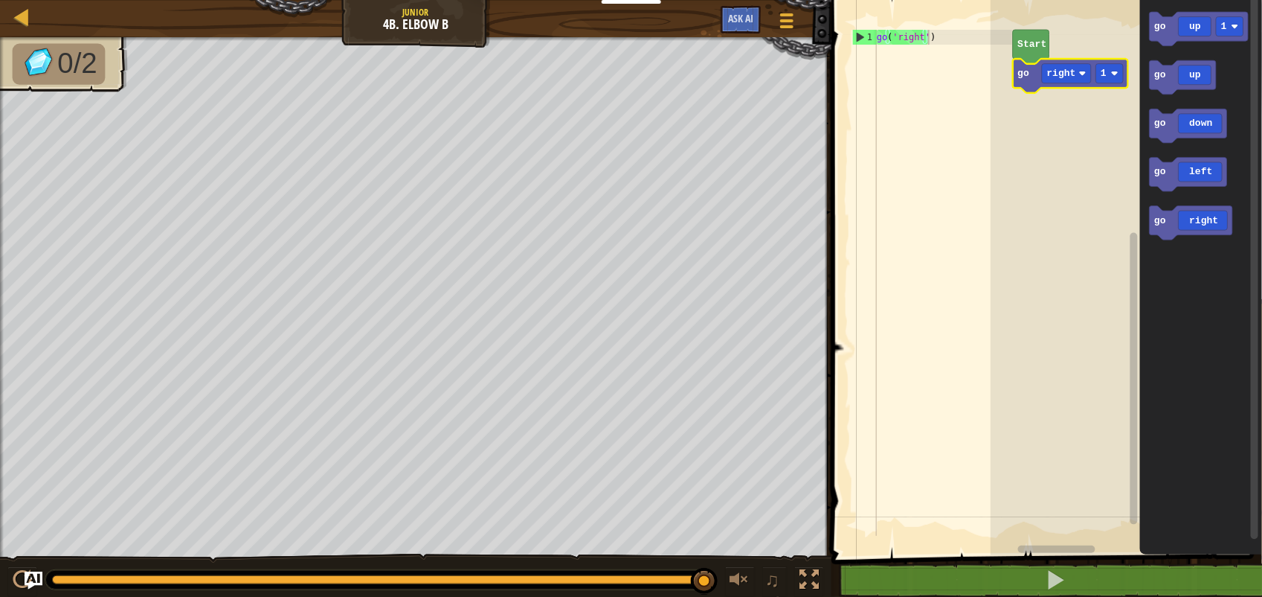
click at [1111, 83] on icon "Blockly Workspace" at bounding box center [1070, 76] width 115 height 34
click at [1099, 68] on rect "Blockly Workspace" at bounding box center [1110, 73] width 28 height 19
click at [1177, 84] on icon "Blockly Workspace" at bounding box center [1182, 77] width 67 height 34
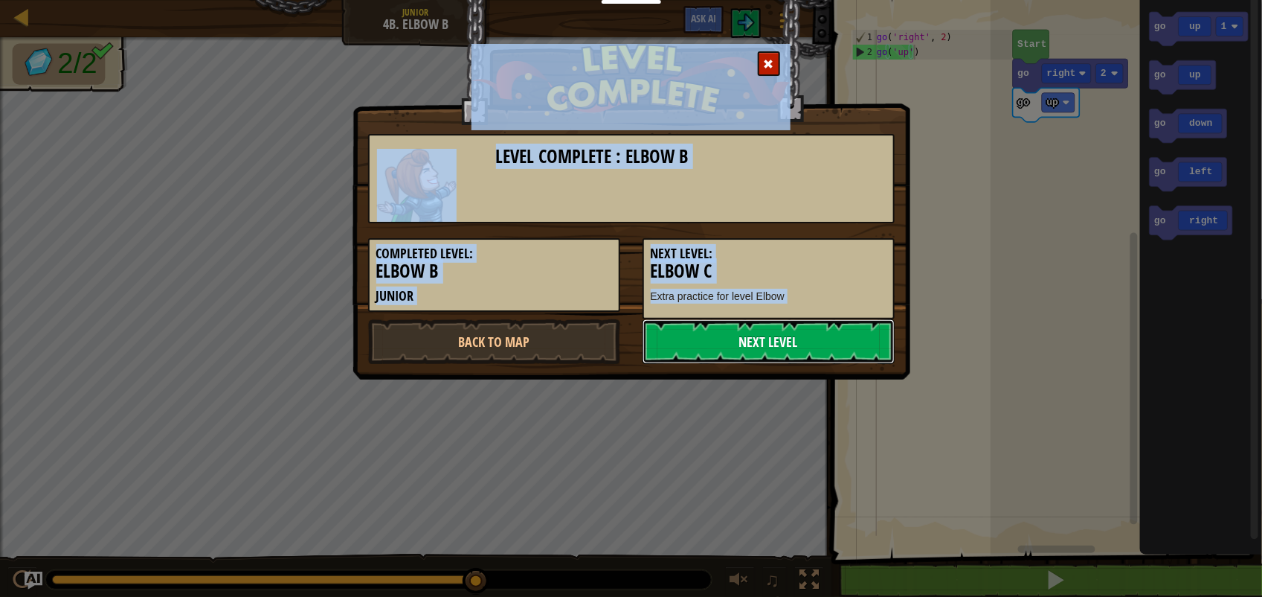
click at [804, 329] on link "Next Level" at bounding box center [769, 341] width 252 height 45
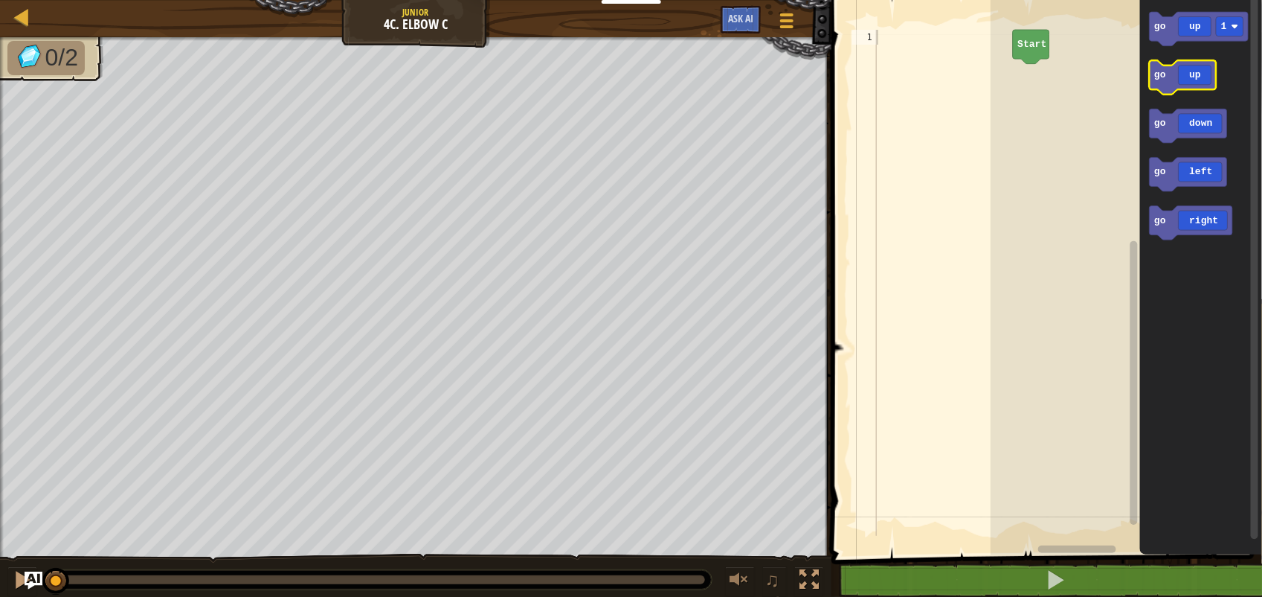
click at [1158, 82] on icon "Blockly Workspace" at bounding box center [1182, 77] width 67 height 34
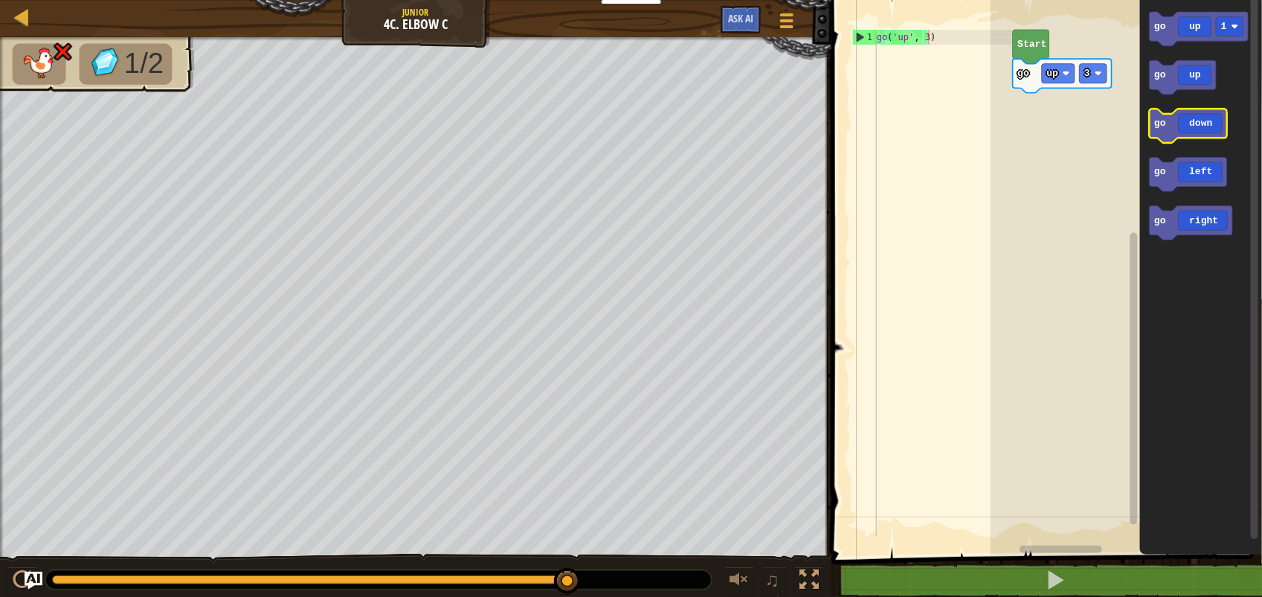
click at [1210, 132] on icon "Blockly Workspace" at bounding box center [1187, 126] width 77 height 34
click at [1087, 98] on icon "Blockly Workspace" at bounding box center [1051, 105] width 77 height 34
click at [1038, 105] on icon "Blockly Workspace" at bounding box center [1051, 105] width 77 height 34
click at [1094, 71] on rect "Blockly Workspace" at bounding box center [1093, 73] width 28 height 19
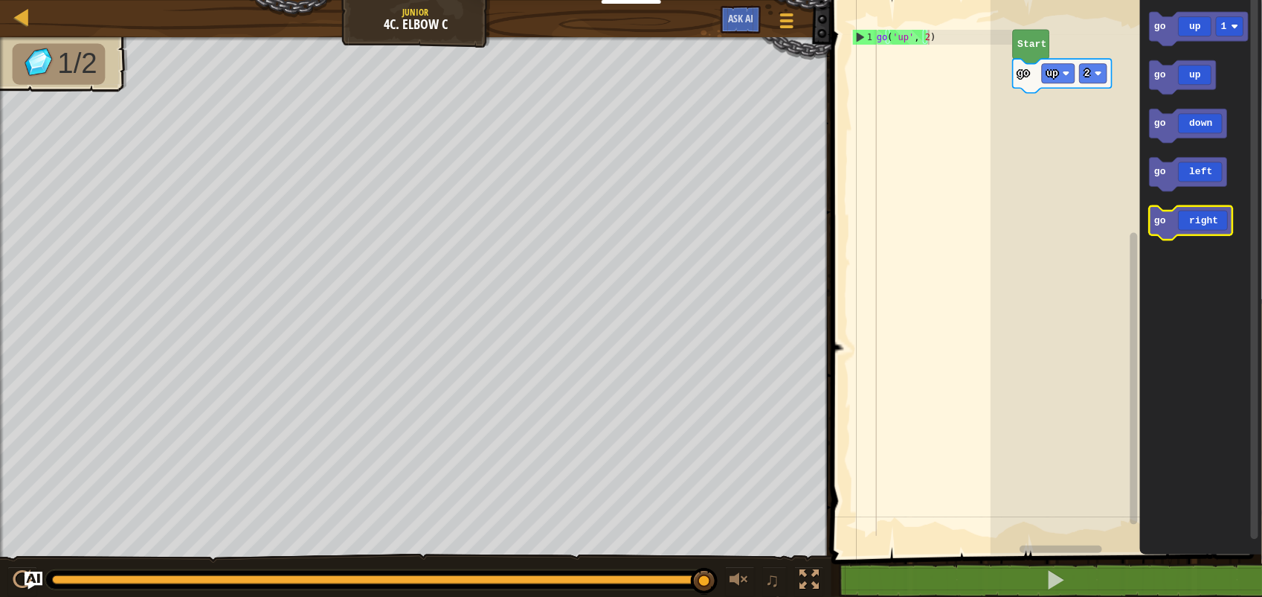
click at [1204, 221] on icon "Blockly Workspace" at bounding box center [1190, 223] width 83 height 34
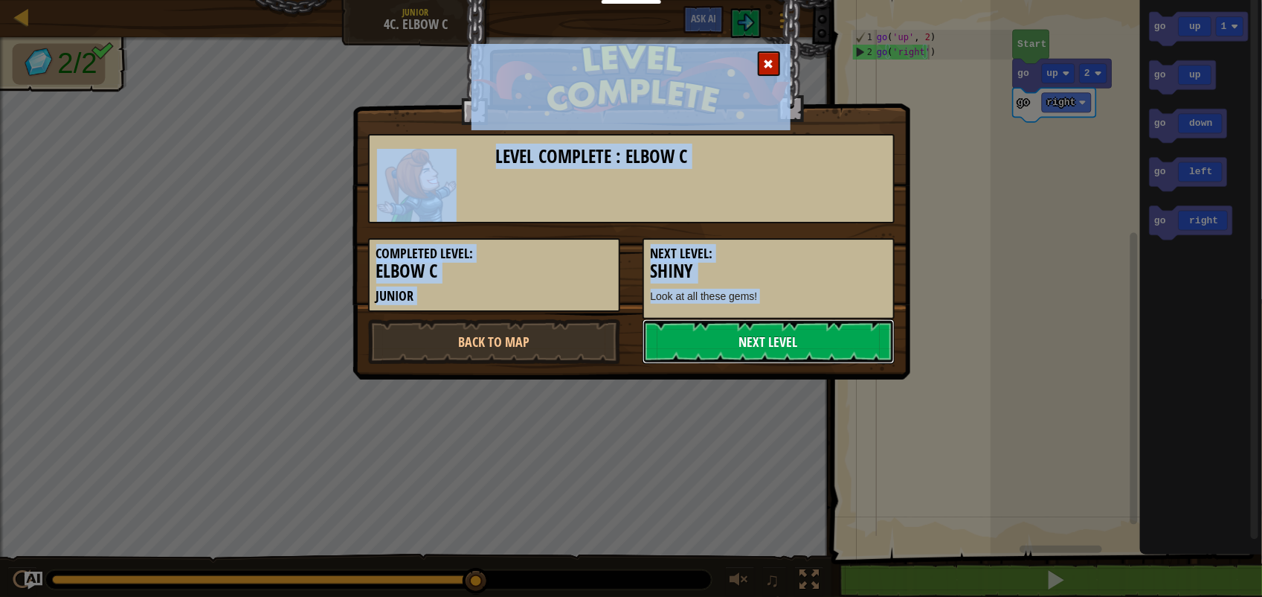
click at [778, 326] on link "Next Level" at bounding box center [769, 341] width 252 height 45
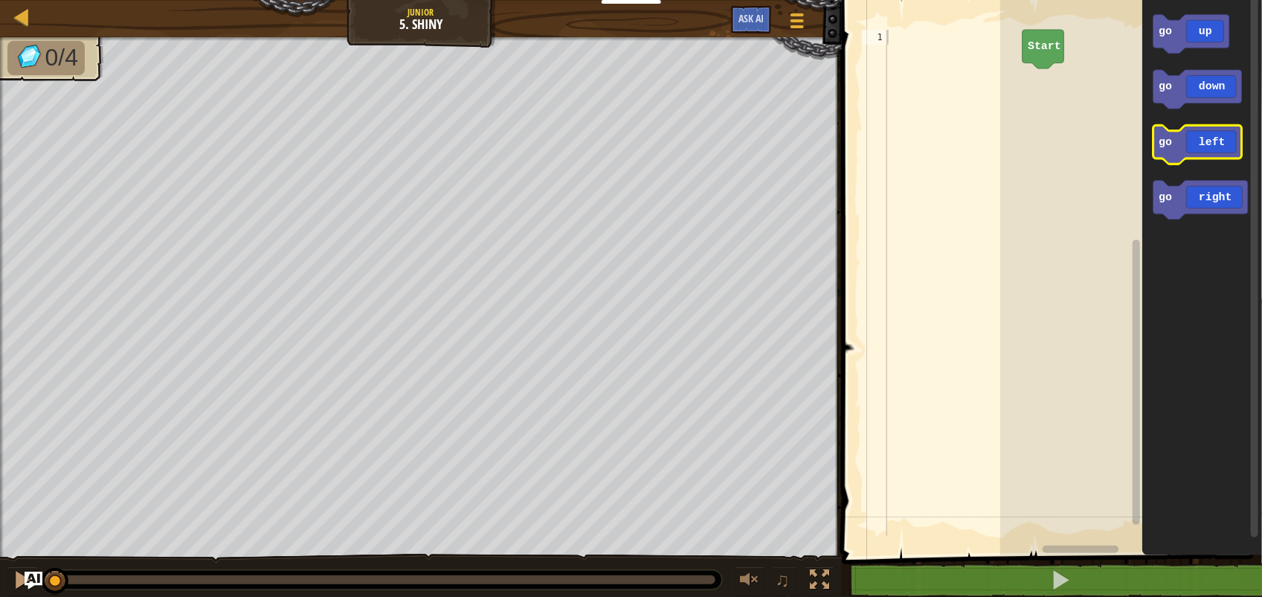
click at [1239, 143] on icon "Blockly Workspace" at bounding box center [1199, 144] width 89 height 39
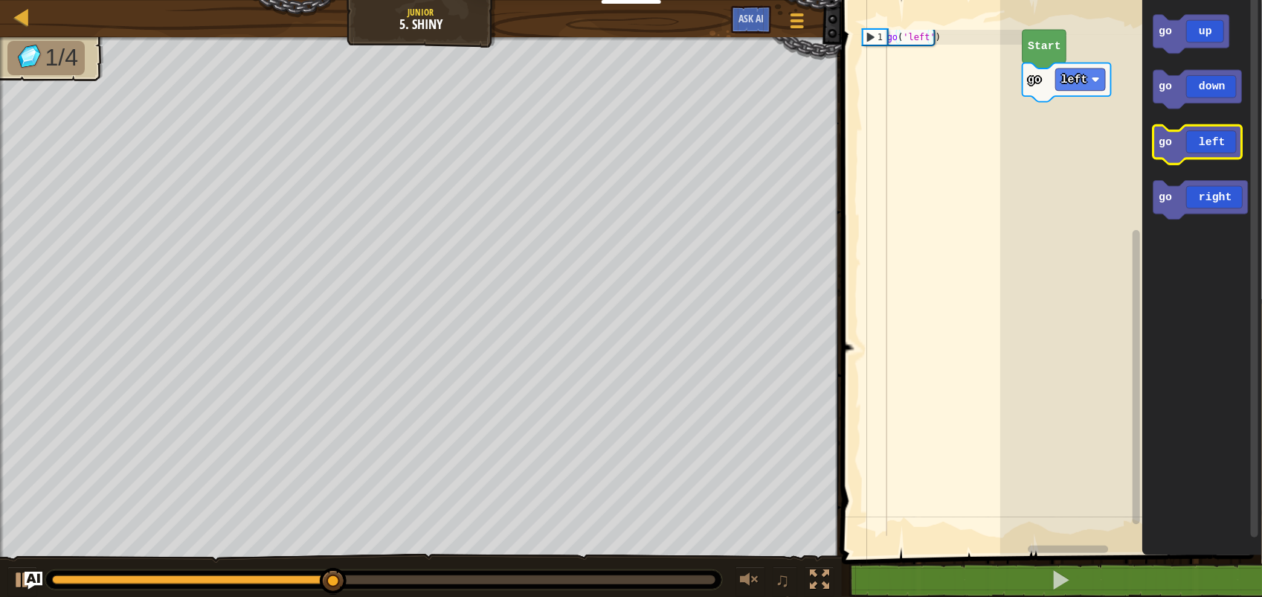
click at [1239, 143] on icon "Blockly Workspace" at bounding box center [1199, 144] width 89 height 39
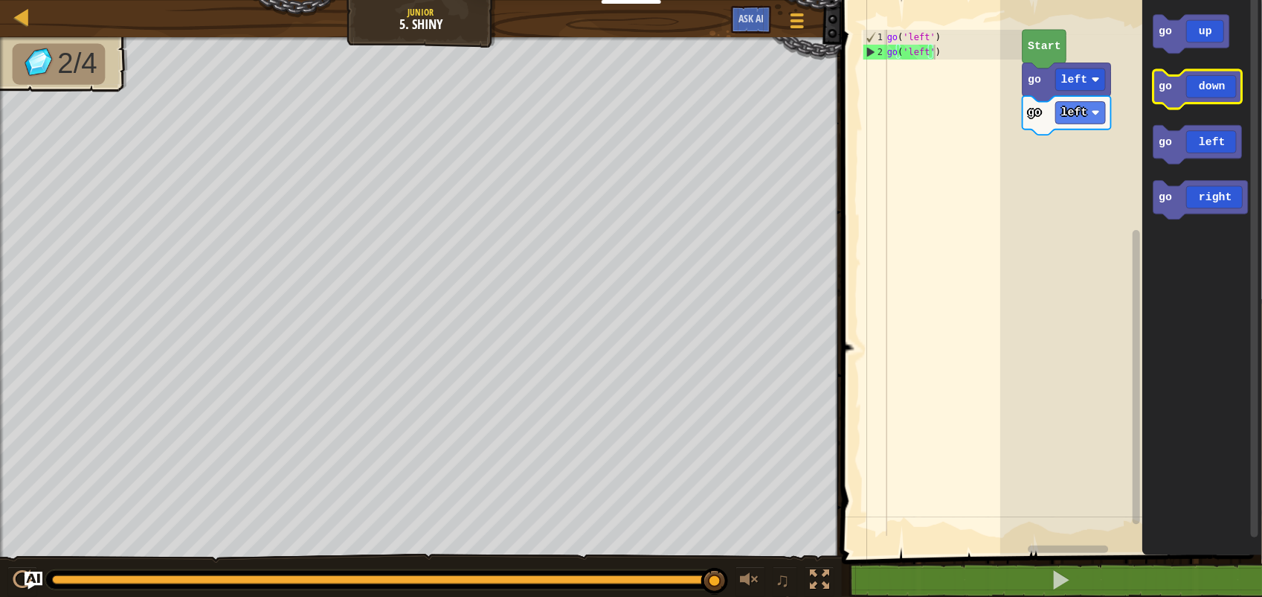
click at [1216, 94] on icon "Blockly Workspace" at bounding box center [1199, 89] width 89 height 39
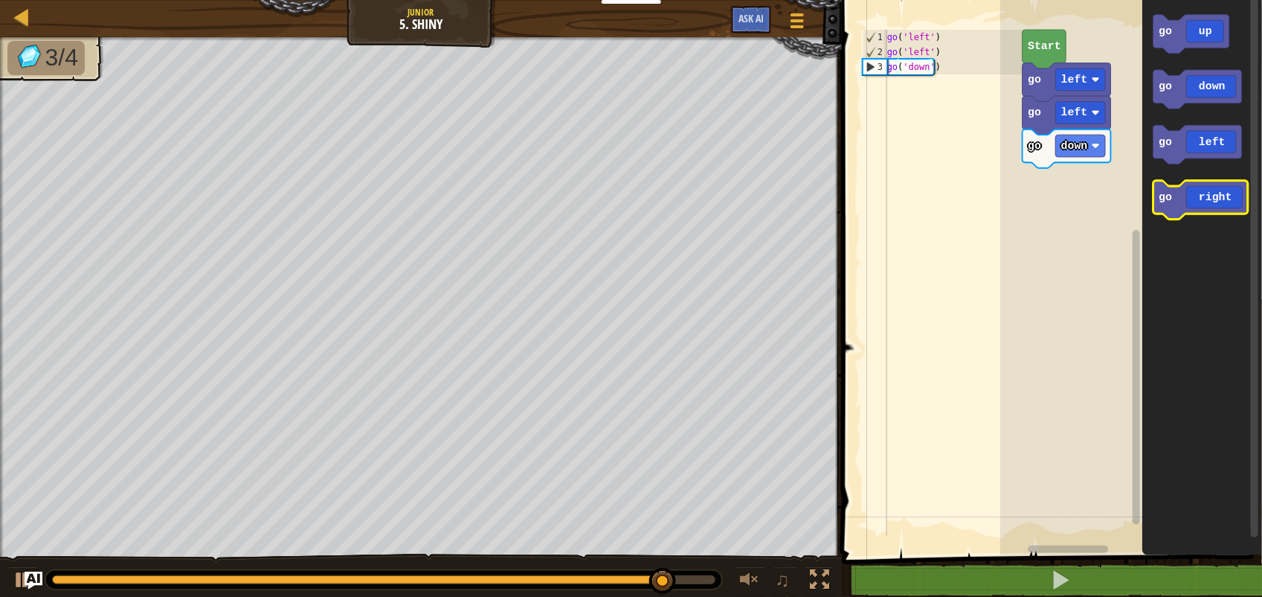
click at [1194, 199] on icon "Blockly Workspace" at bounding box center [1202, 200] width 94 height 39
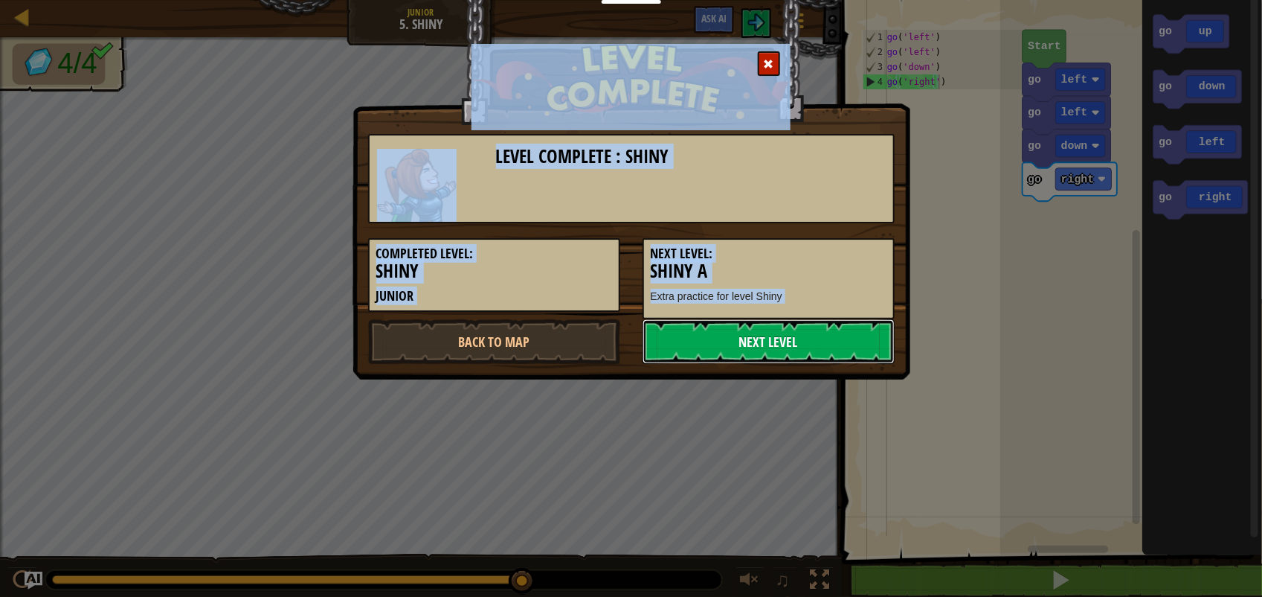
click at [774, 338] on link "Next Level" at bounding box center [769, 341] width 252 height 45
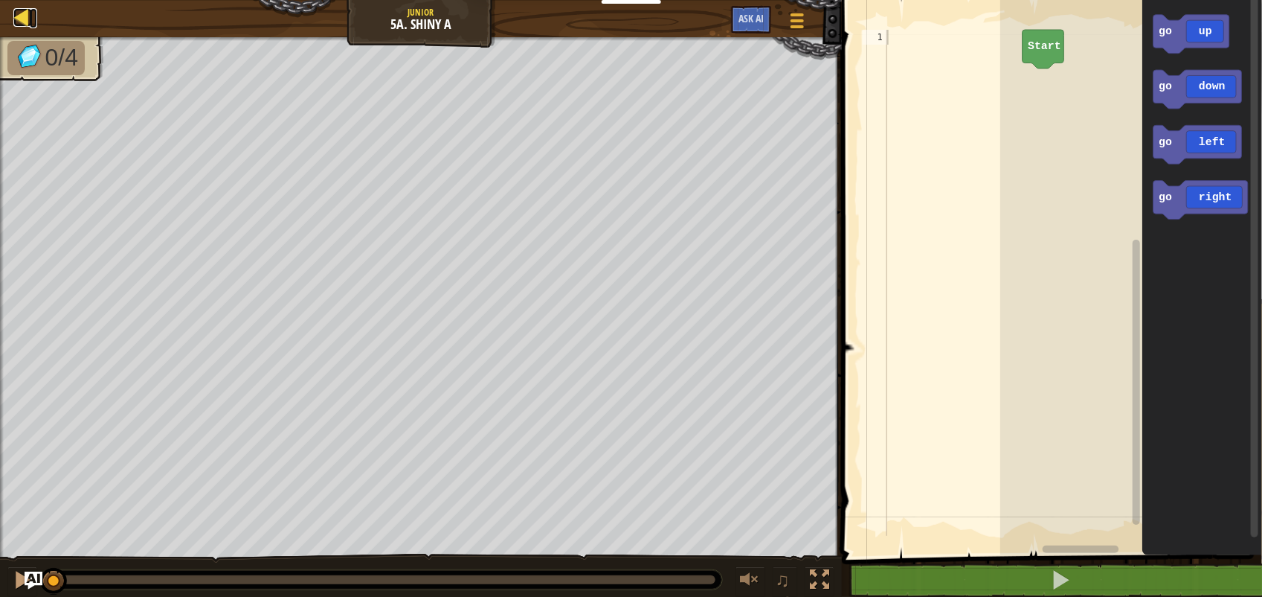
click at [16, 16] on div at bounding box center [22, 17] width 19 height 19
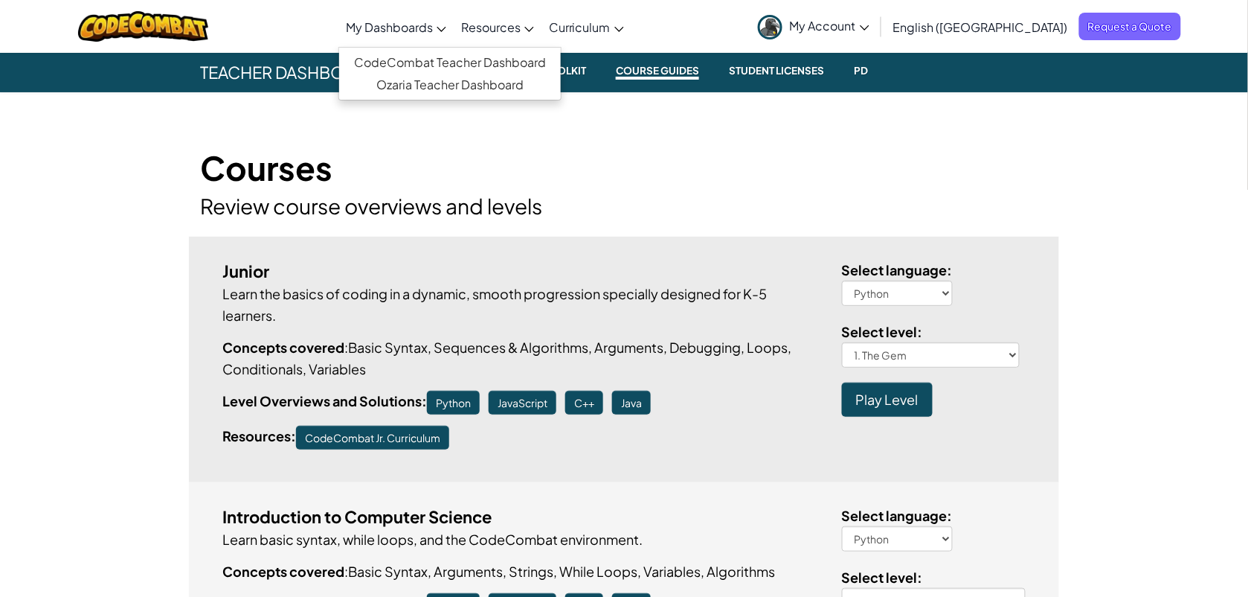
click at [433, 28] on span "My Dashboards" at bounding box center [389, 27] width 87 height 16
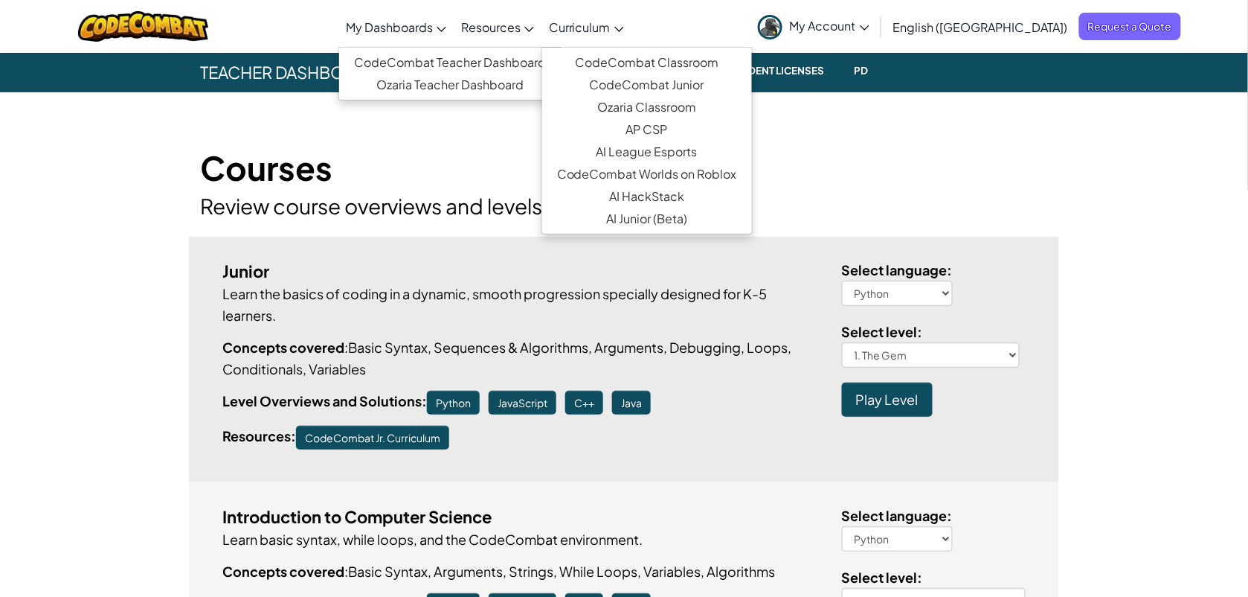
click at [611, 20] on span "Curriculum" at bounding box center [580, 27] width 62 height 16
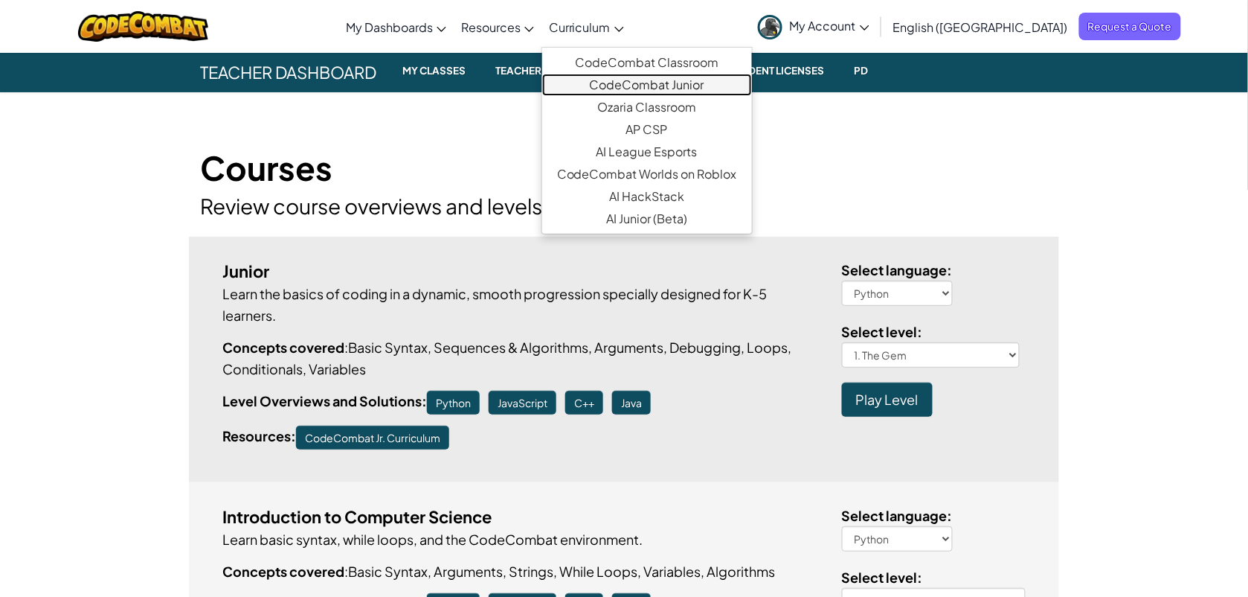
click at [678, 86] on link "CodeCombat Junior" at bounding box center [647, 85] width 210 height 22
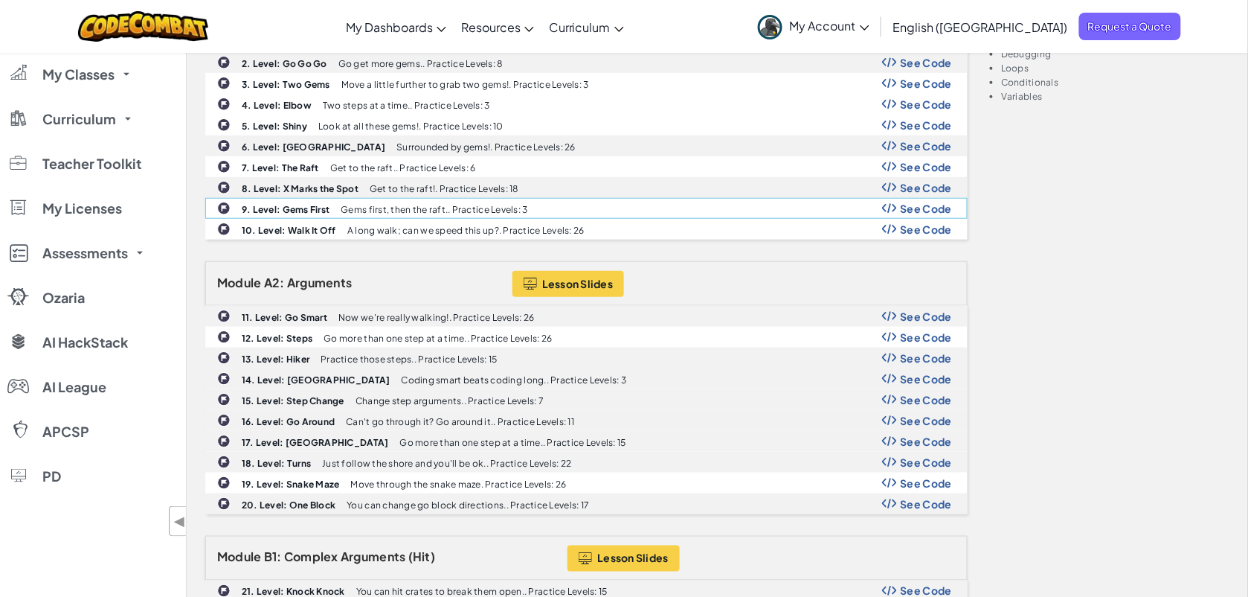
scroll to position [372, 0]
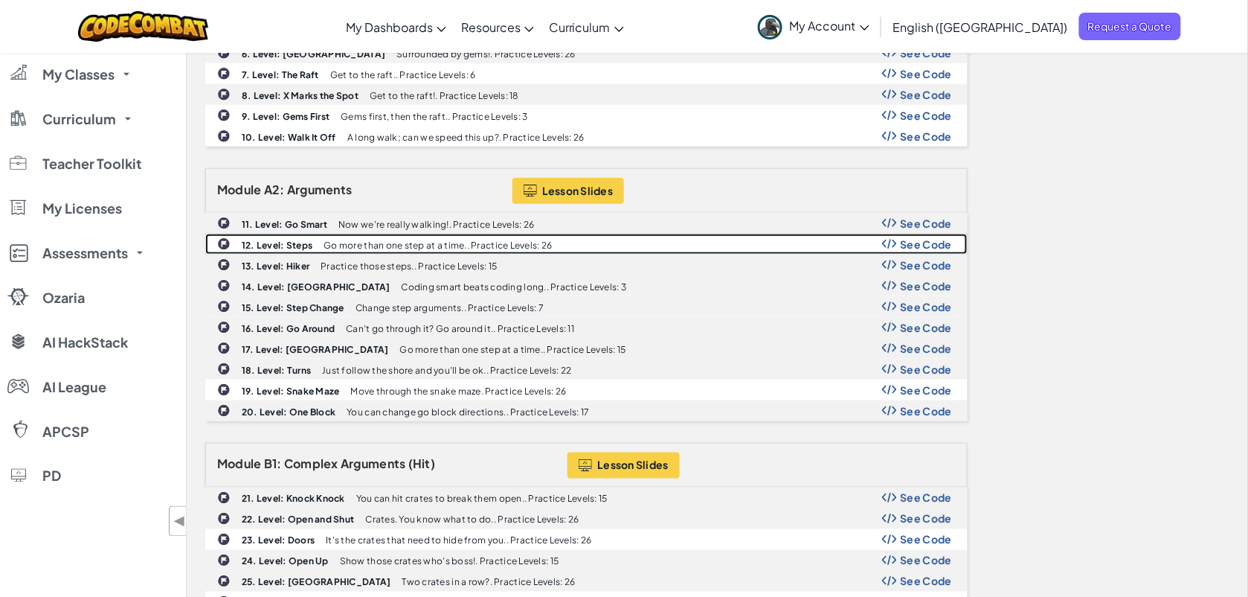
click at [302, 251] on b "12. Level: Steps" at bounding box center [277, 245] width 71 height 11
click at [272, 254] on div "12. Level: Steps Go more than one step at a time.. Practice Levels: 26 See Code" at bounding box center [586, 243] width 761 height 19
